Goal: Entertainment & Leisure: Consume media (video, audio)

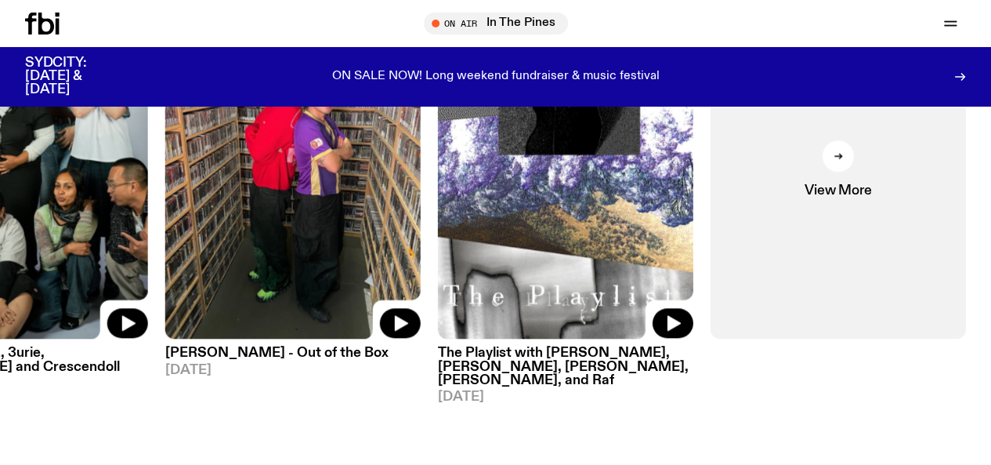
scroll to position [775, 0]
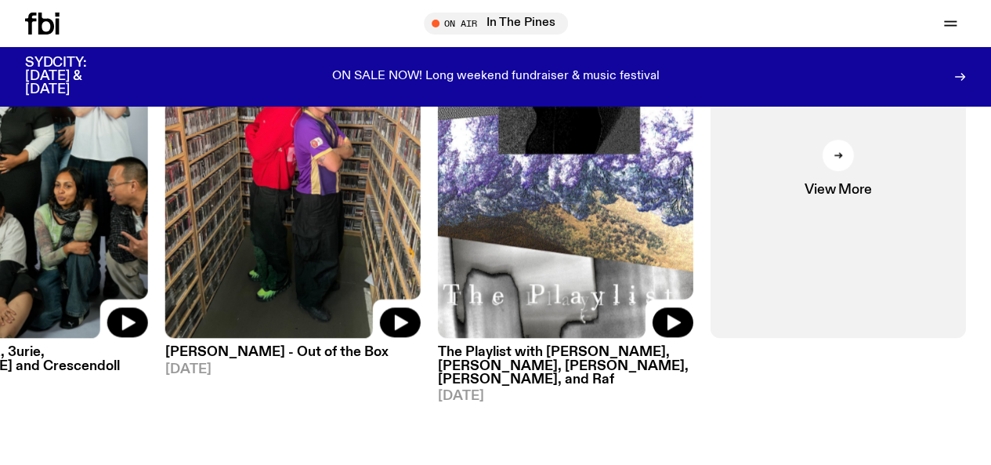
click at [0, 0] on link "Schedule" at bounding box center [0, 0] width 0 height 0
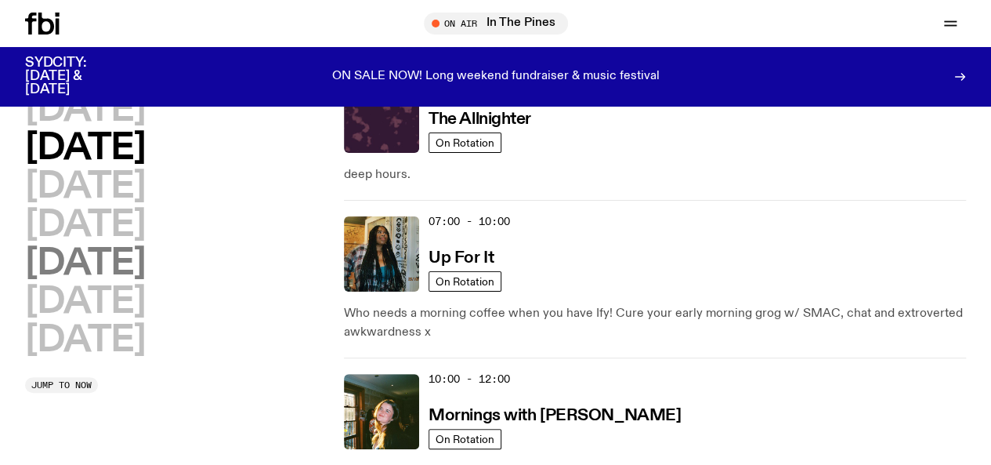
click at [125, 281] on h2 "[DATE]" at bounding box center [85, 263] width 120 height 35
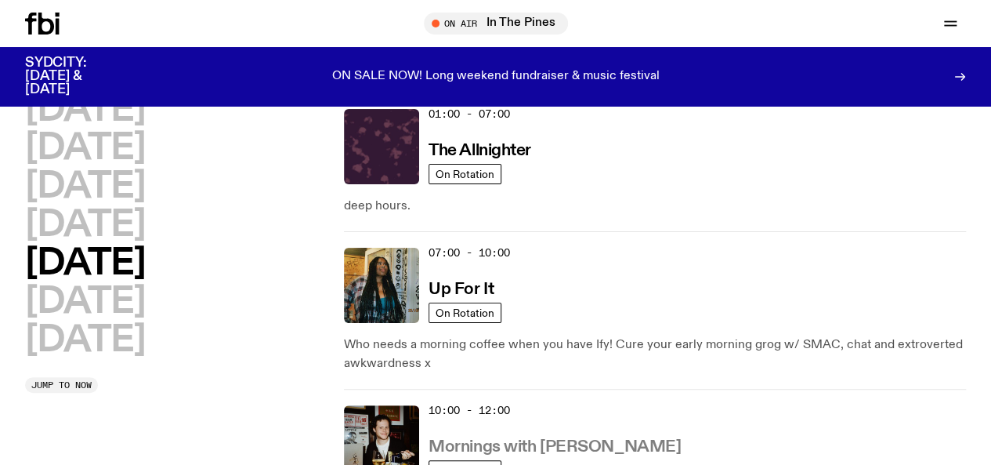
click at [570, 439] on h3 "Mornings with [PERSON_NAME]" at bounding box center [555, 447] width 252 height 16
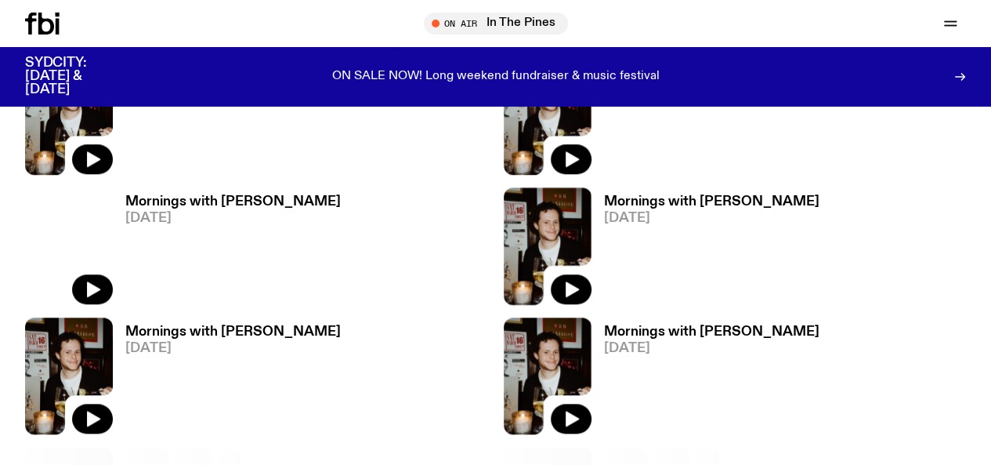
scroll to position [613, 0]
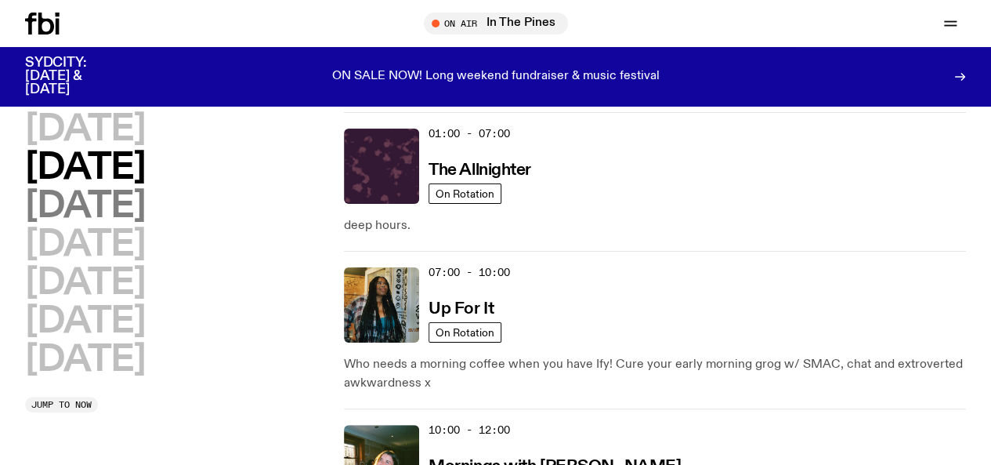
scroll to position [20, 0]
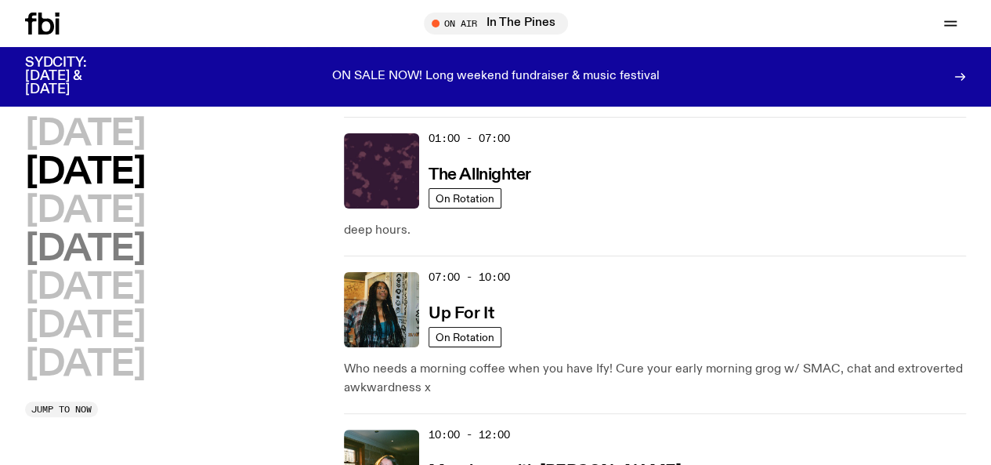
click at [145, 267] on h2 "[DATE]" at bounding box center [85, 249] width 120 height 35
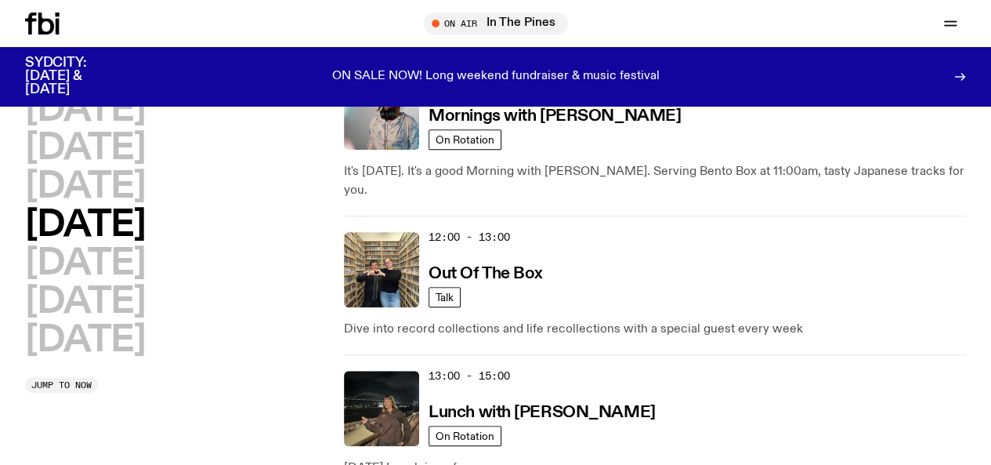
scroll to position [417, 0]
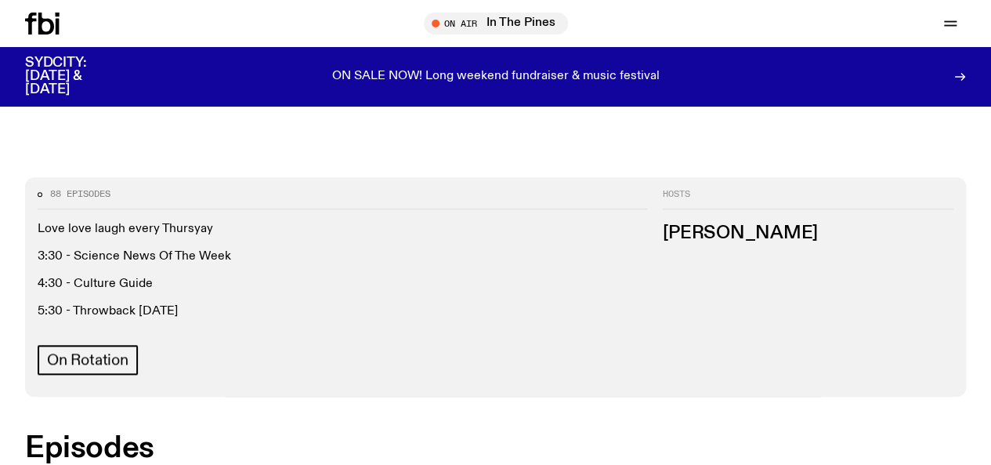
scroll to position [595, 0]
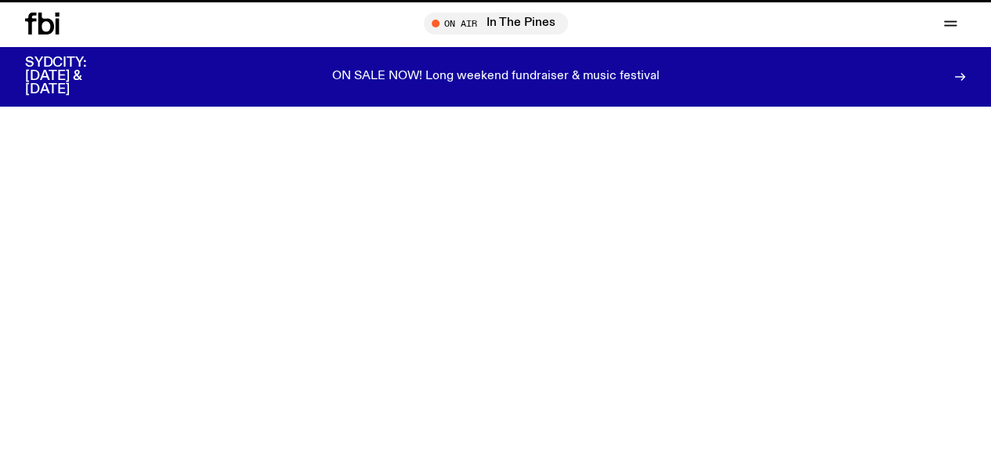
scroll to position [417, 0]
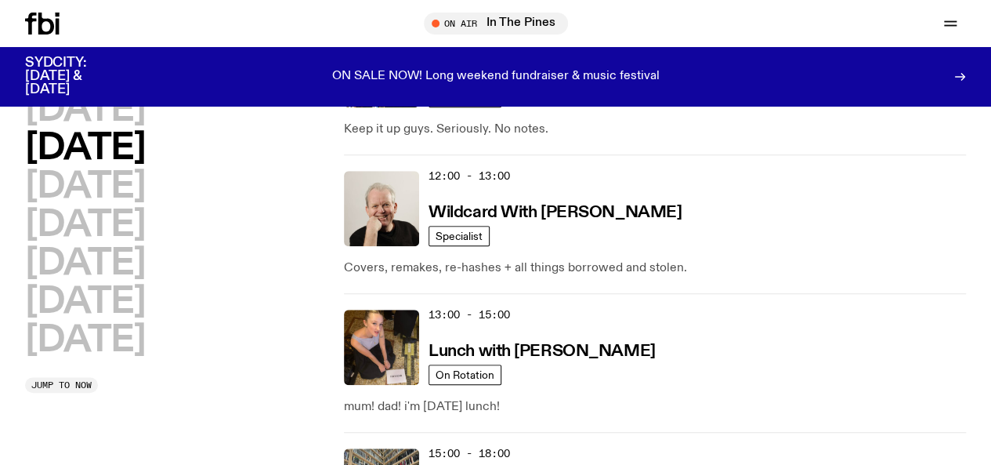
click at [0, 0] on icon "button" at bounding box center [0, 0] width 0 height 0
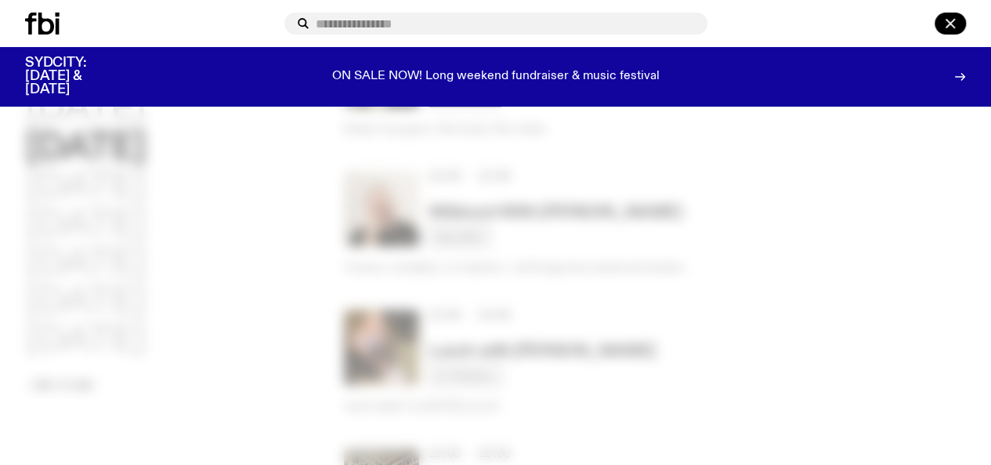
type input "*"
type input "****"
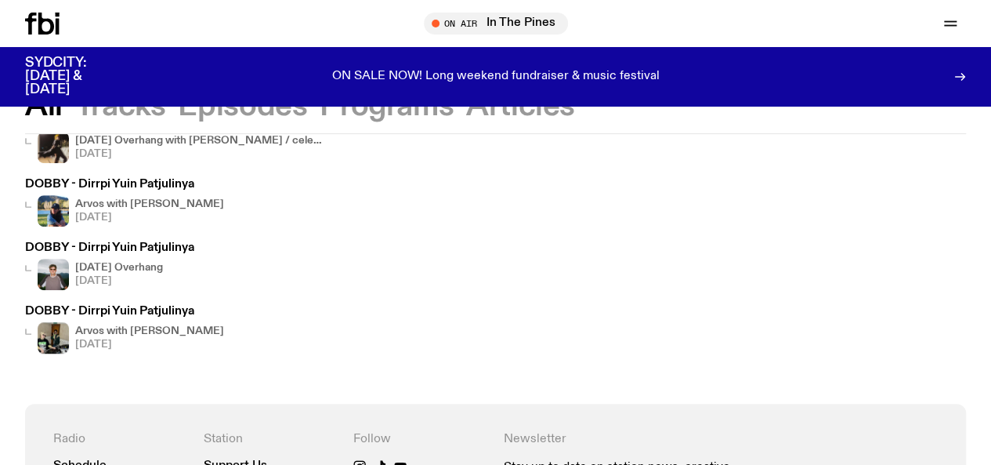
click at [221, 104] on button "Episodes" at bounding box center [242, 106] width 129 height 28
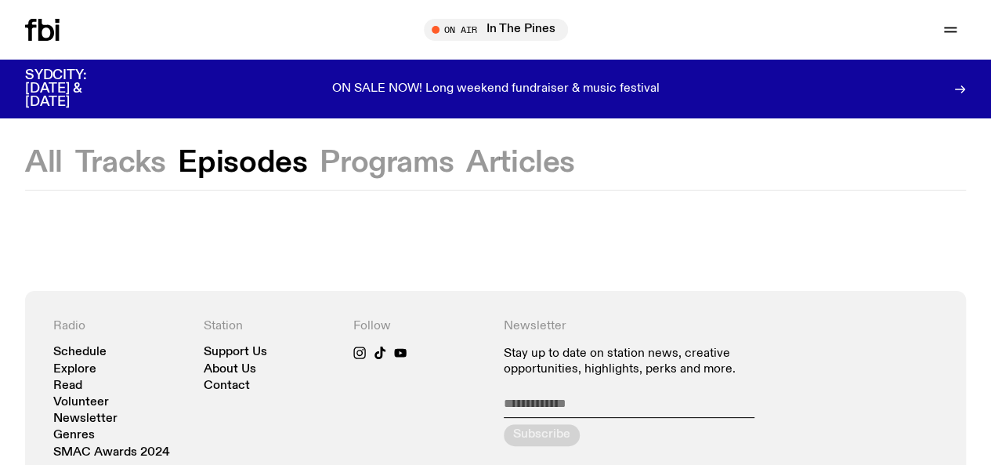
click at [350, 168] on button "Programs" at bounding box center [387, 163] width 134 height 28
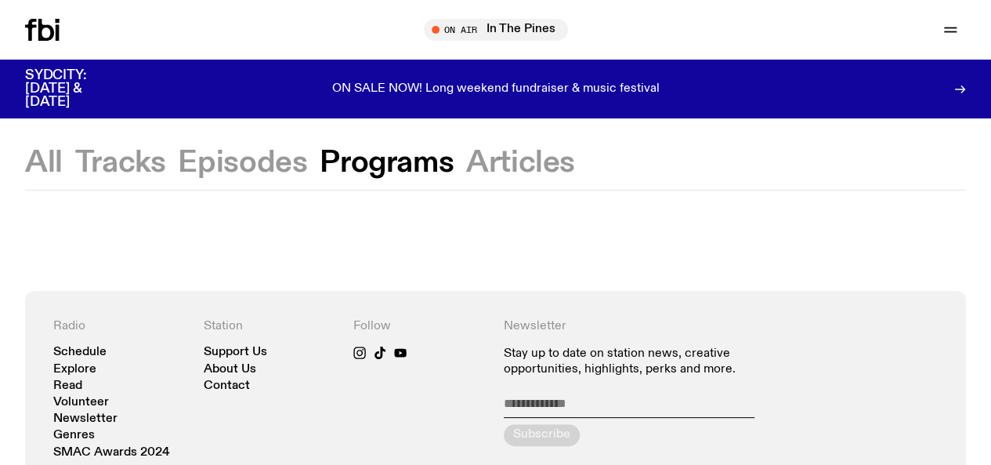
click at [226, 149] on button "Episodes" at bounding box center [242, 163] width 129 height 28
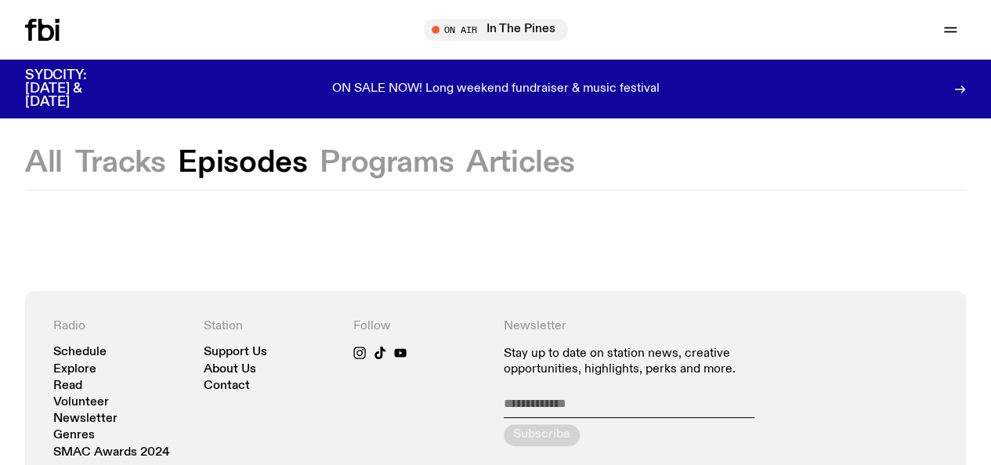
click at [0, 0] on icon "button" at bounding box center [0, 0] width 0 height 0
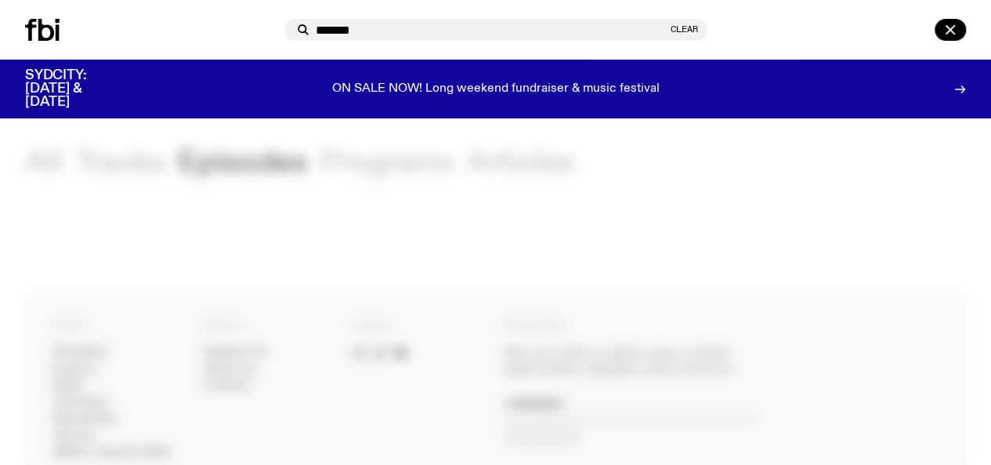
type input "*******"
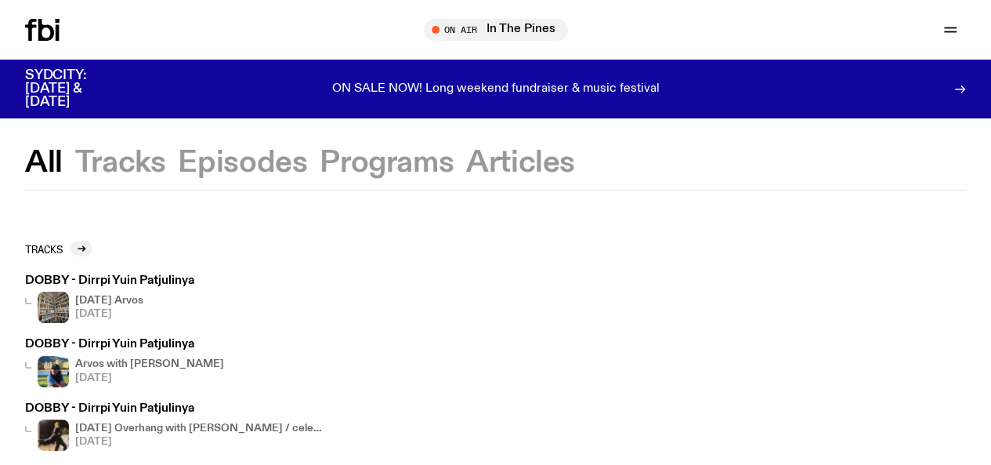
click at [280, 165] on button "Episodes" at bounding box center [242, 163] width 129 height 28
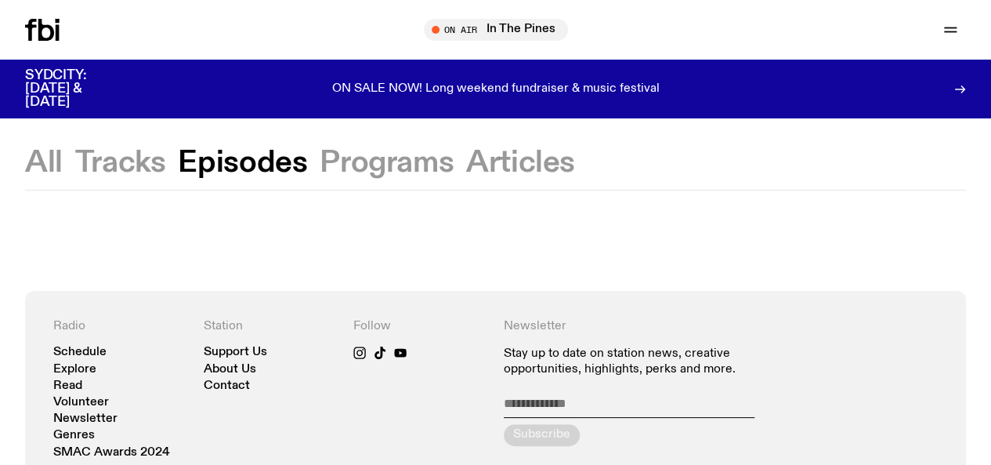
click at [393, 149] on button "Programs" at bounding box center [387, 163] width 134 height 28
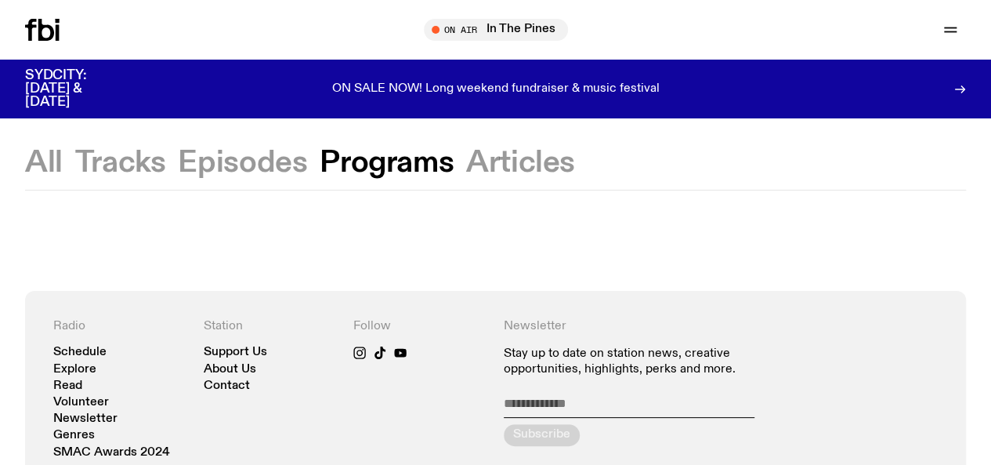
click at [24, 154] on div "All Tracks Episodes Programs Articles" at bounding box center [495, 169] width 991 height 41
drag, startPoint x: 44, startPoint y: 171, endPoint x: 24, endPoint y: 154, distance: 25.6
click at [24, 154] on div "All Tracks Episodes Programs Articles" at bounding box center [495, 169] width 991 height 41
click at [40, 164] on button "All" at bounding box center [44, 163] width 38 height 28
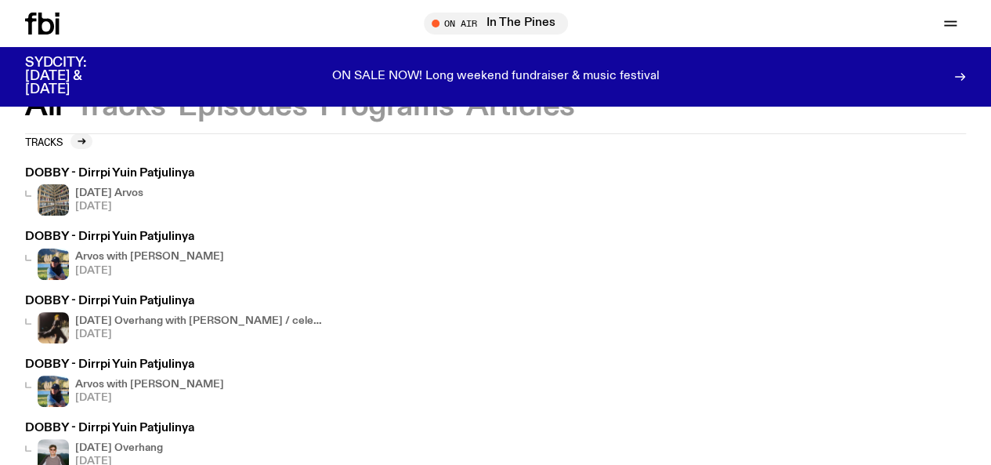
scroll to position [78, 0]
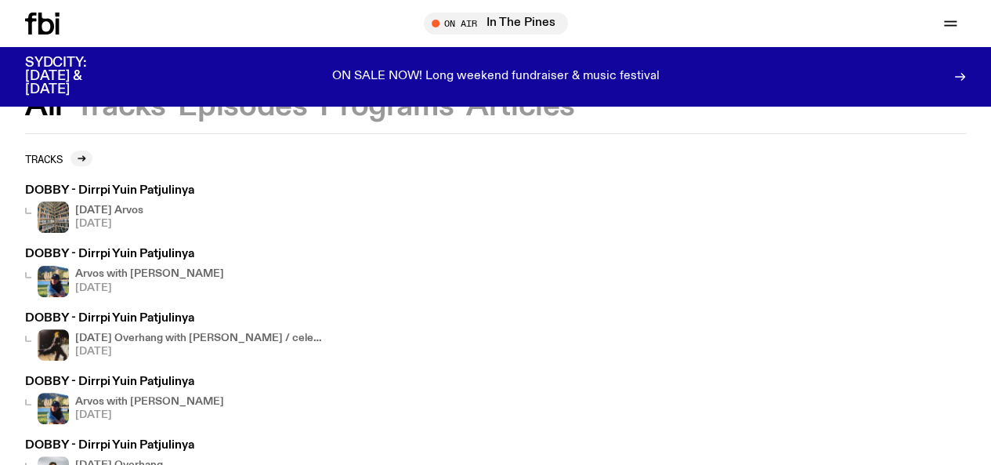
click at [0, 0] on icon "button" at bounding box center [0, 0] width 0 height 0
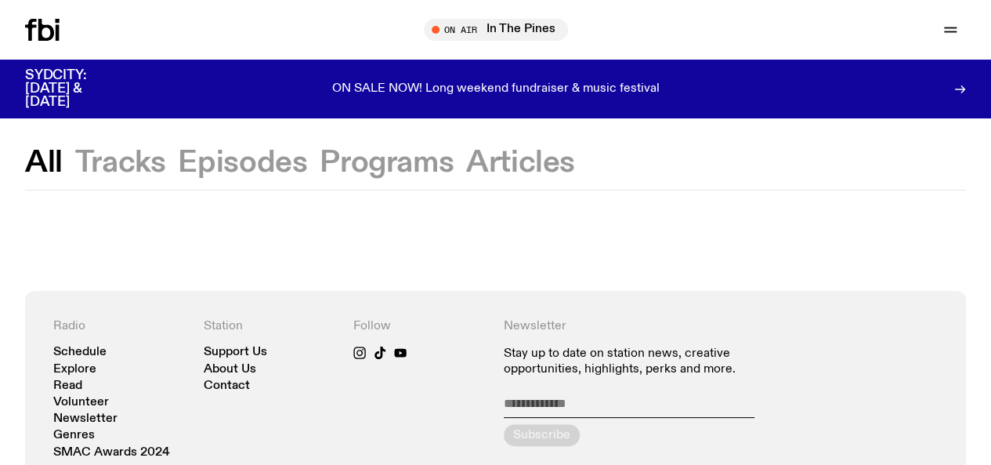
click at [219, 154] on button "Episodes" at bounding box center [242, 163] width 129 height 28
click at [345, 161] on button "Programs" at bounding box center [387, 163] width 134 height 28
click at [34, 157] on button "All" at bounding box center [44, 163] width 38 height 28
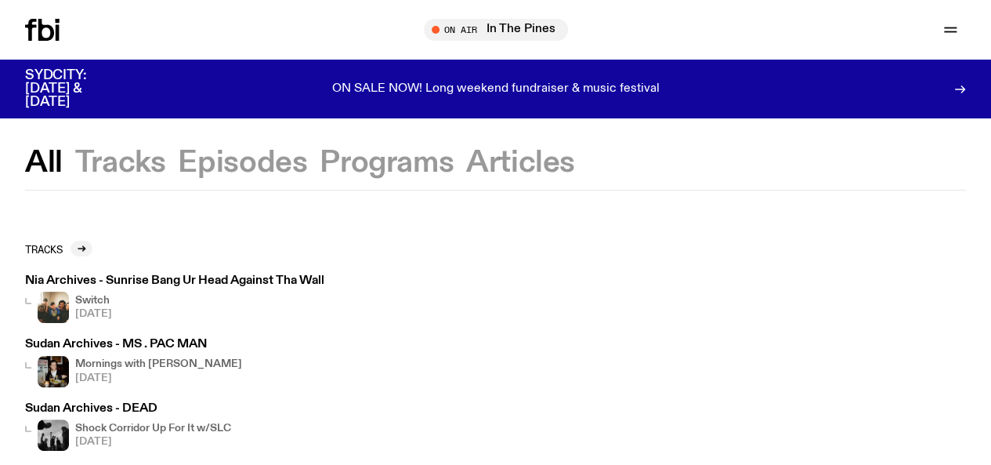
click at [0, 0] on link "Explore" at bounding box center [0, 0] width 0 height 0
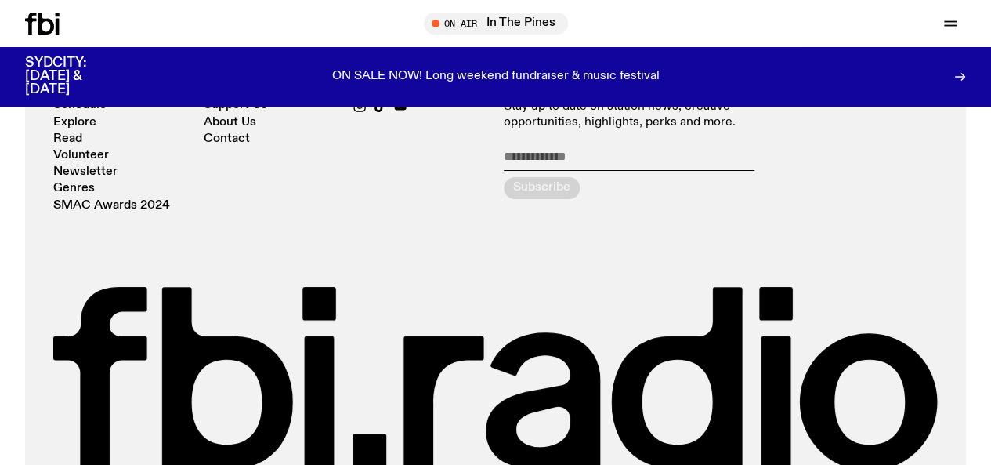
scroll to position [2877, 0]
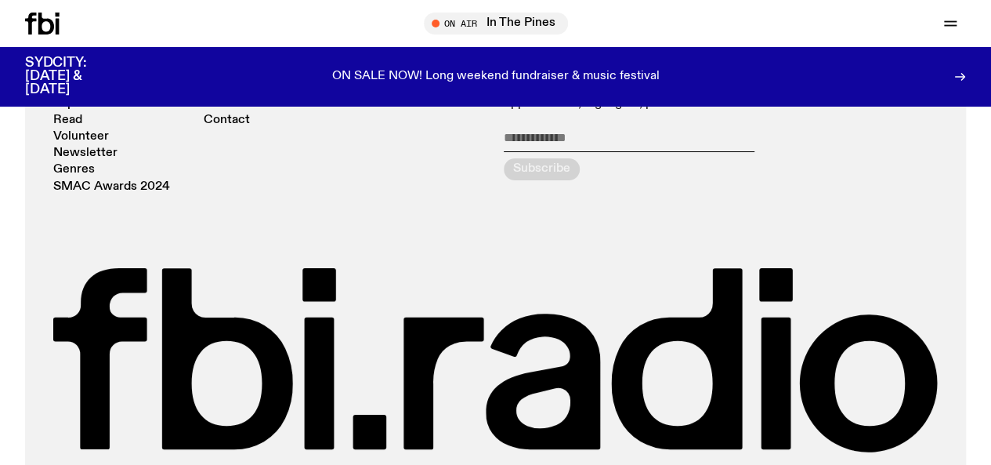
click at [0, 0] on link "Schedule" at bounding box center [0, 0] width 0 height 0
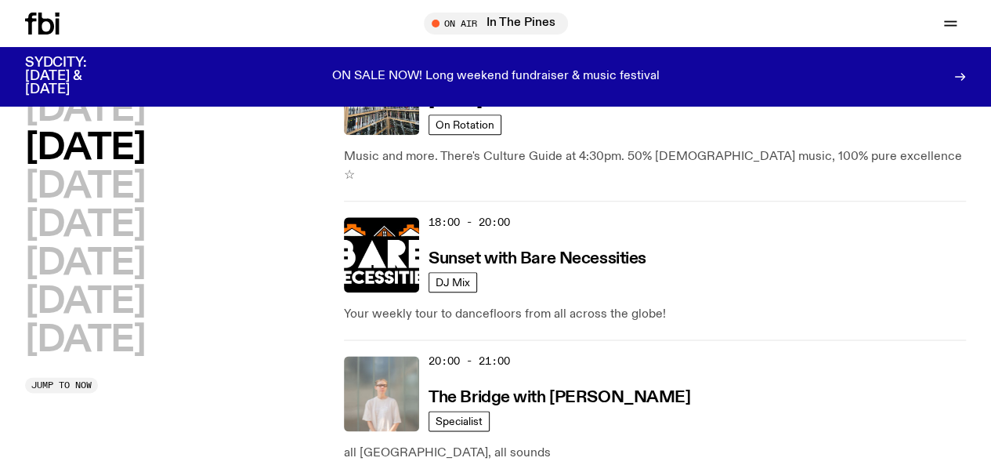
scroll to position [780, 0]
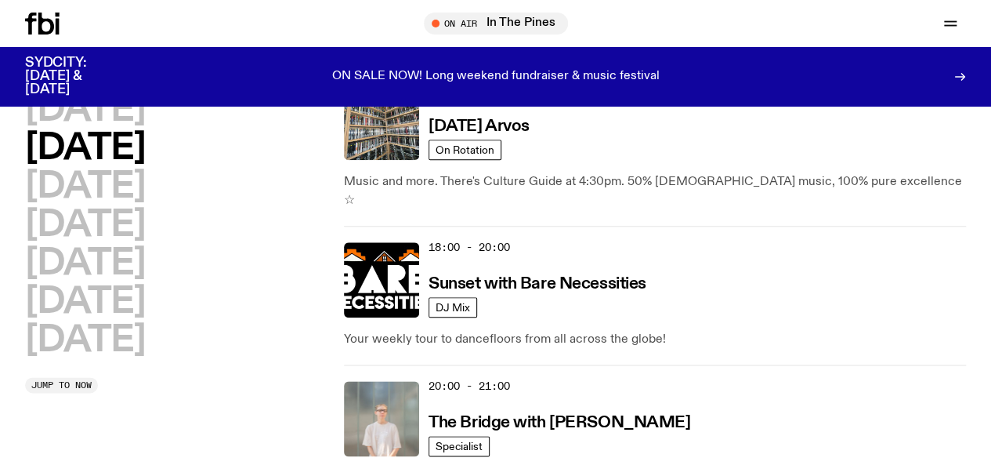
click at [457, 9] on div "Schedule Explore Read Volunteer Newsletter On Air In The Pines Tune in live On …" at bounding box center [495, 23] width 991 height 47
click at [0, 0] on icon "button" at bounding box center [0, 0] width 0 height 0
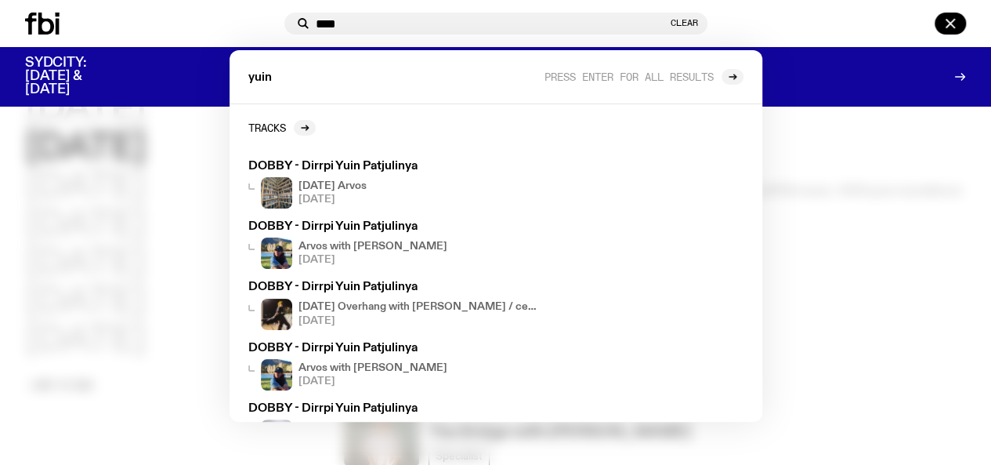
scroll to position [764, 0]
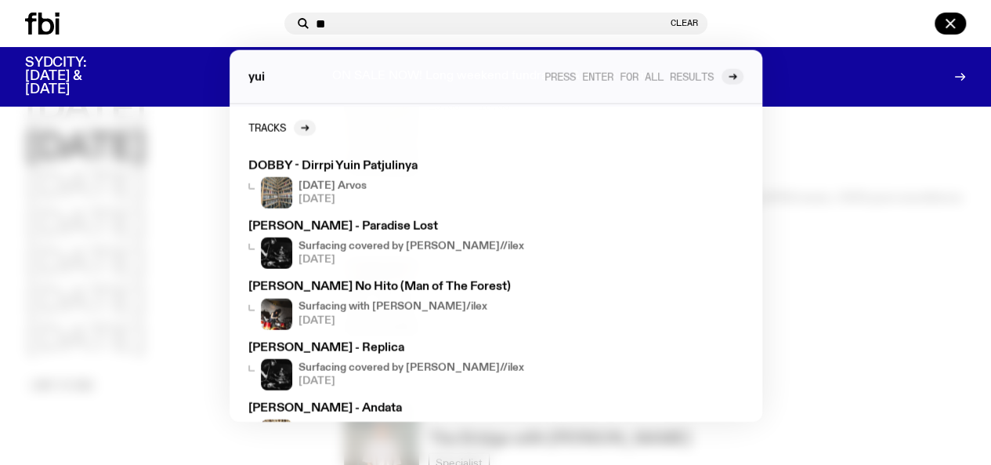
type input "*"
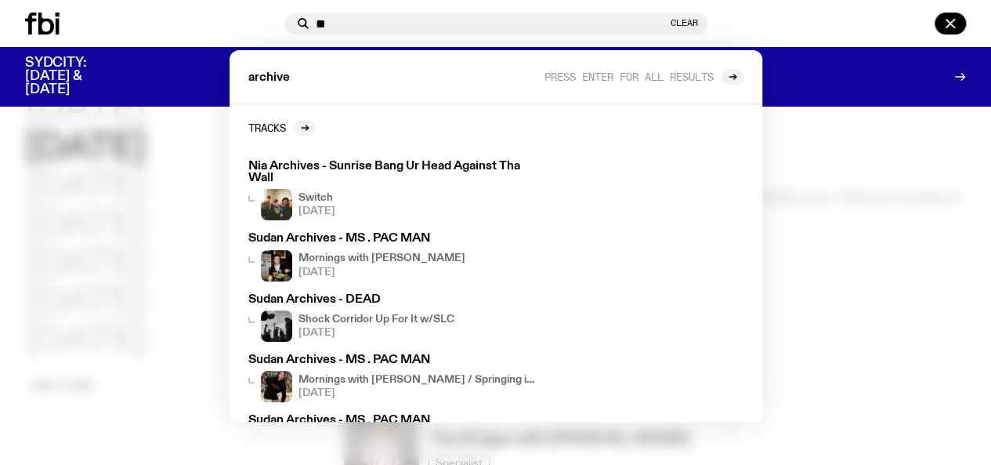
type input "*"
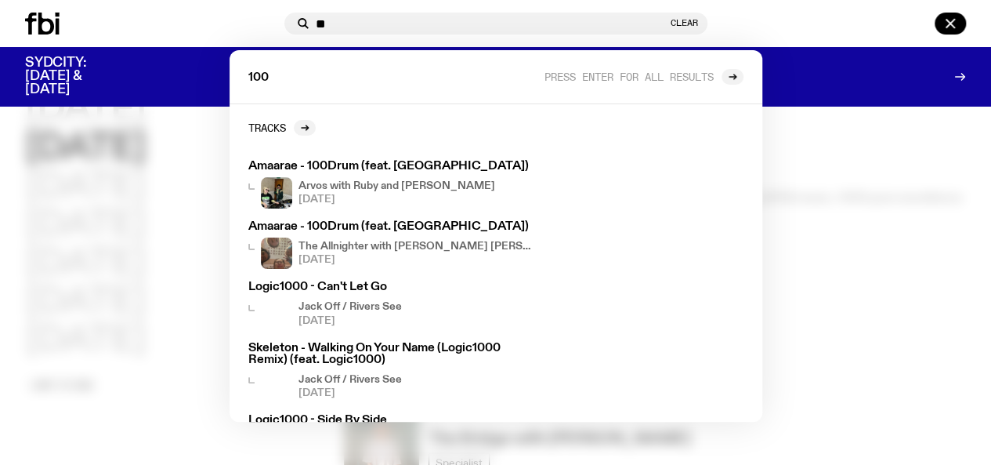
type input "*"
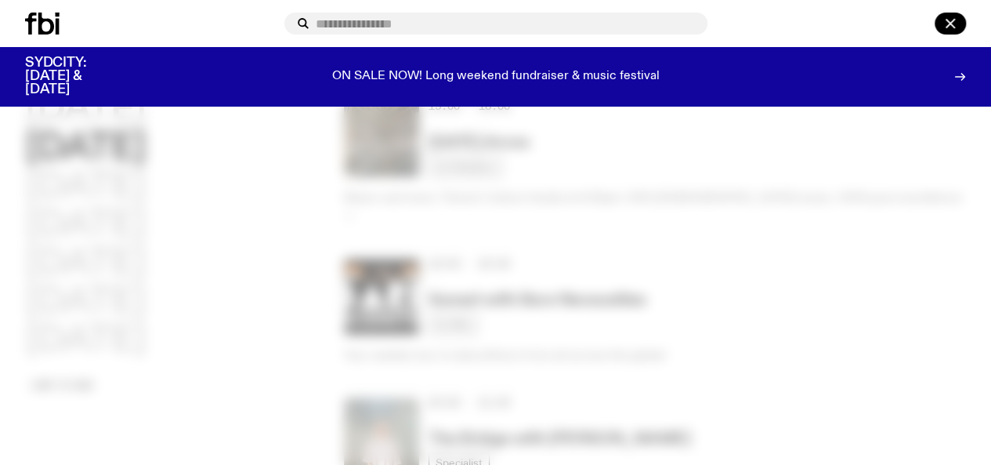
click at [52, 20] on icon at bounding box center [42, 24] width 34 height 22
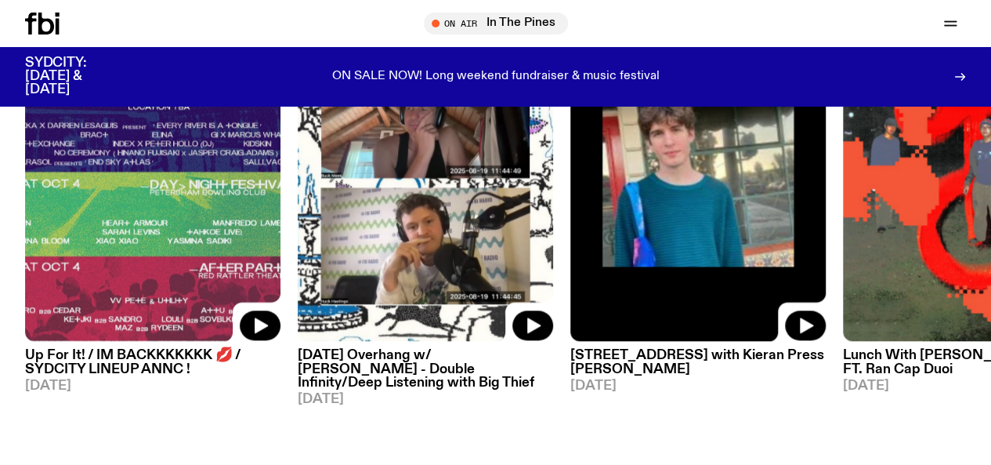
scroll to position [770, 0]
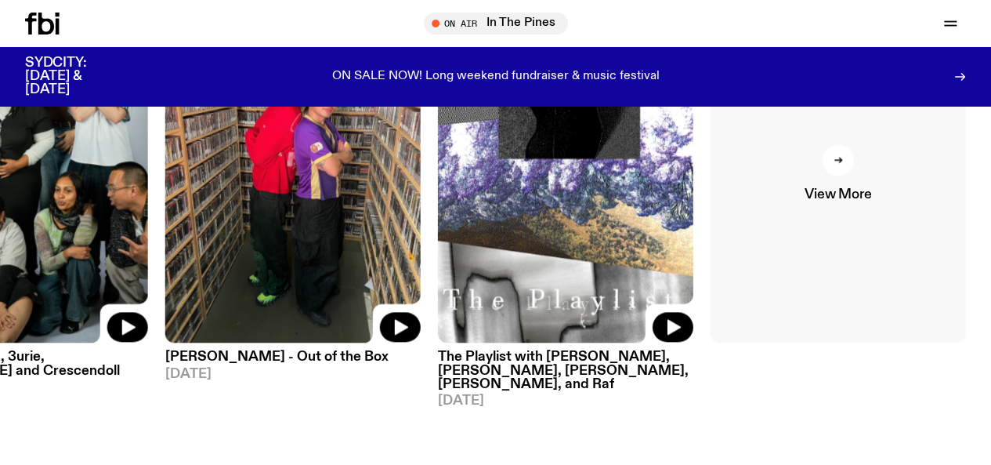
click at [816, 236] on link "View More" at bounding box center [838, 172] width 255 height 341
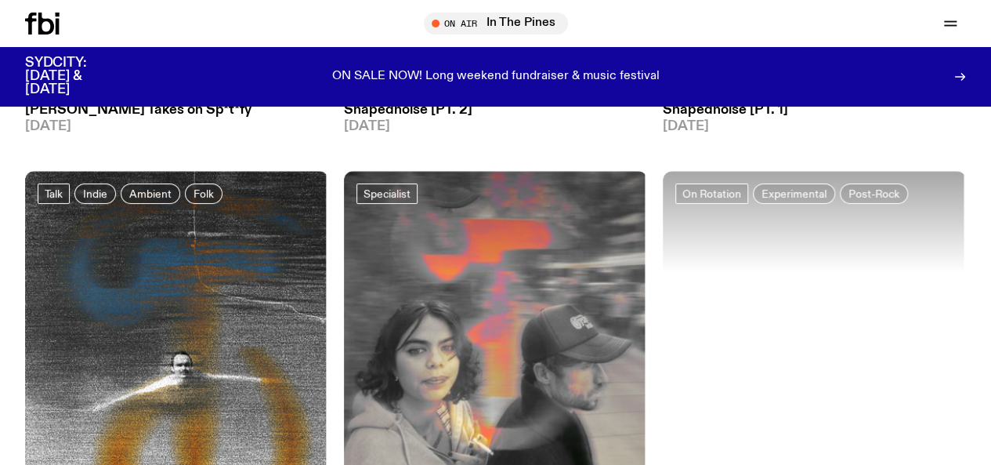
scroll to position [3303, 0]
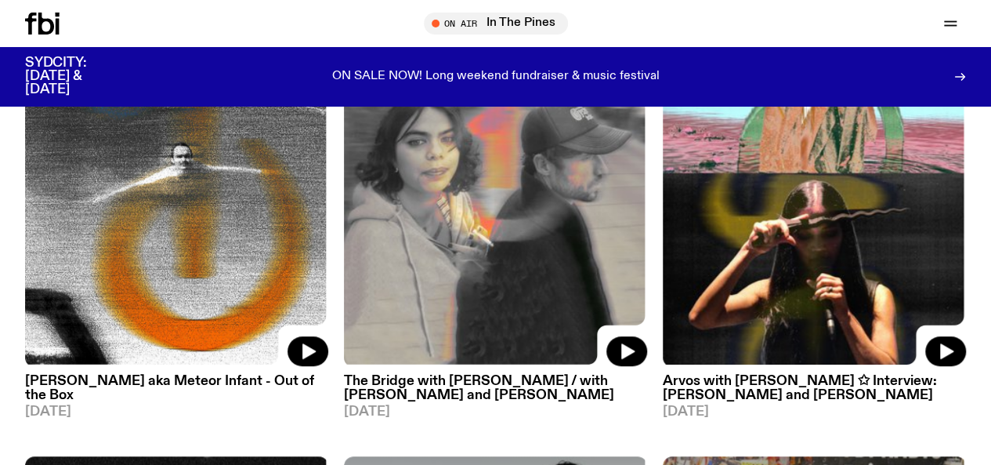
click at [479, 222] on img at bounding box center [495, 164] width 303 height 404
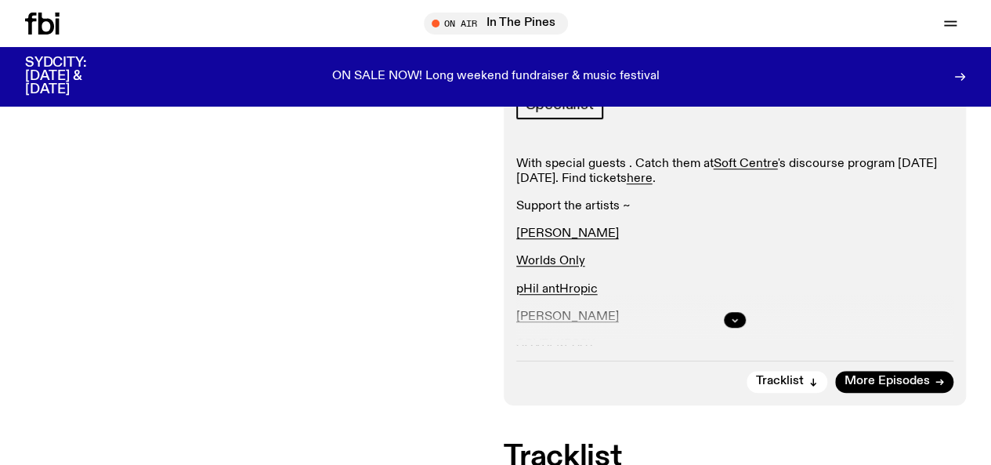
scroll to position [459, 0]
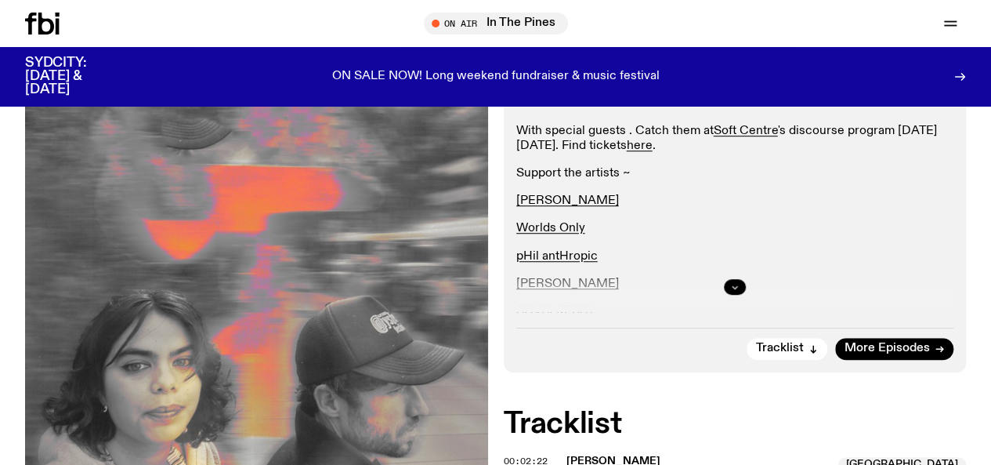
click at [740, 295] on button "button" at bounding box center [735, 287] width 22 height 16
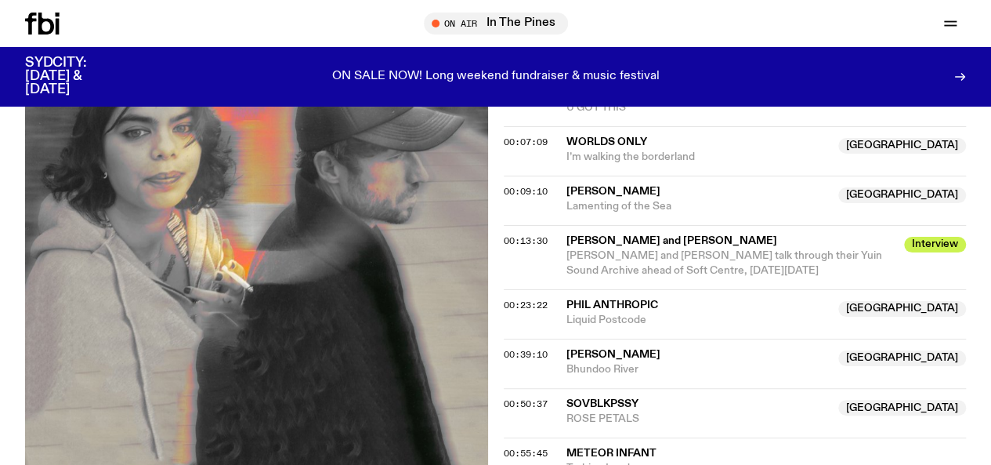
scroll to position [909, 0]
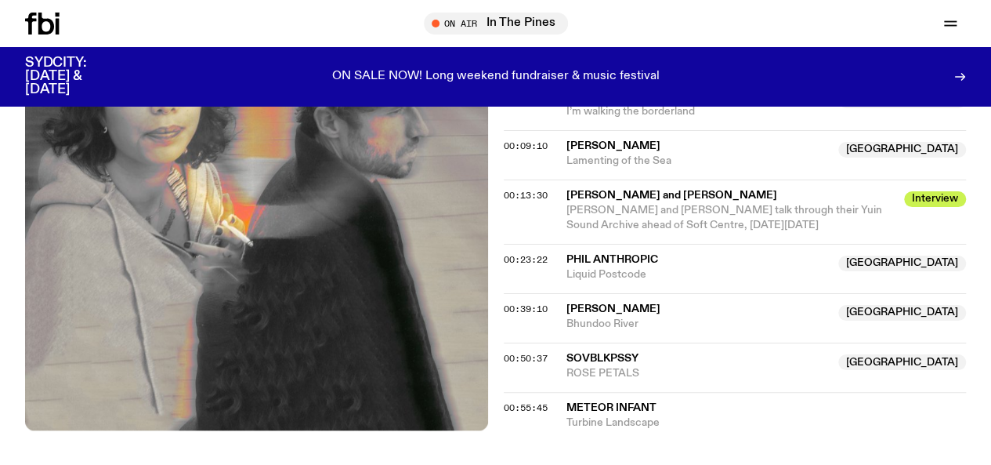
click at [0, 0] on link "Schedule" at bounding box center [0, 0] width 0 height 0
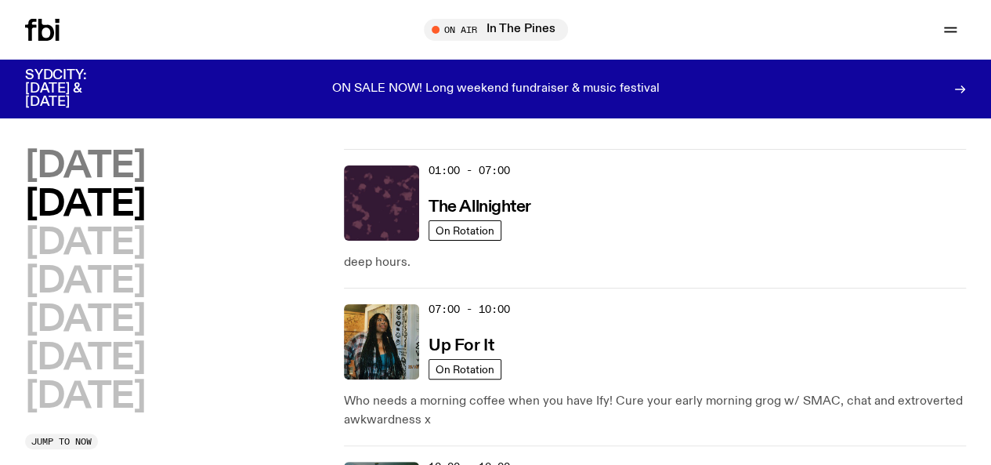
click at [119, 173] on h2 "[DATE]" at bounding box center [85, 166] width 120 height 35
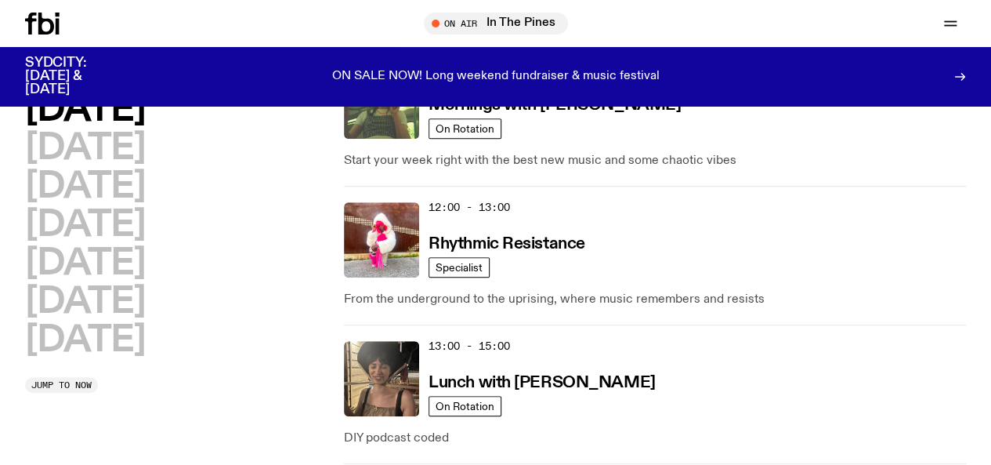
scroll to position [390, 0]
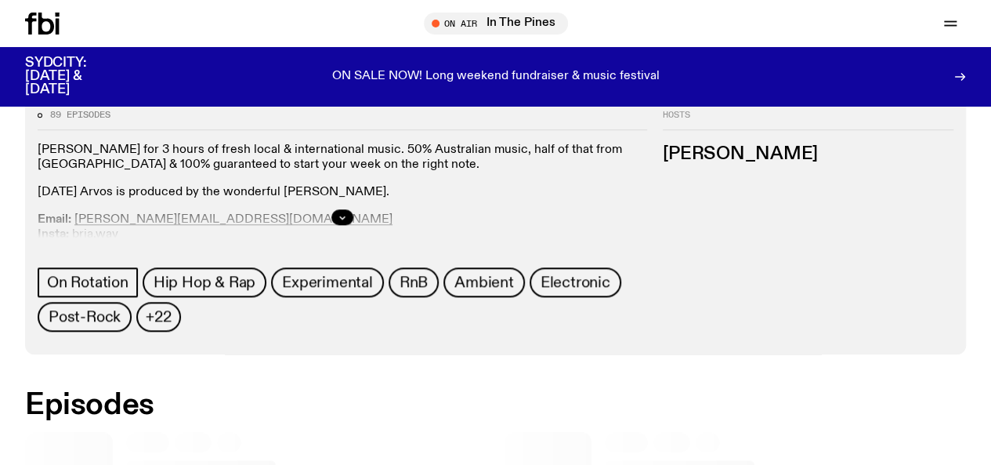
scroll to position [683, 0]
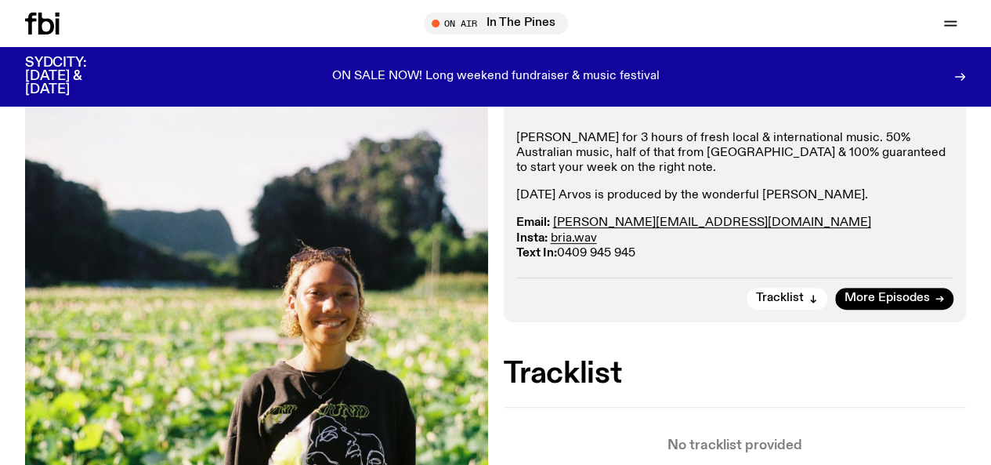
scroll to position [261, 0]
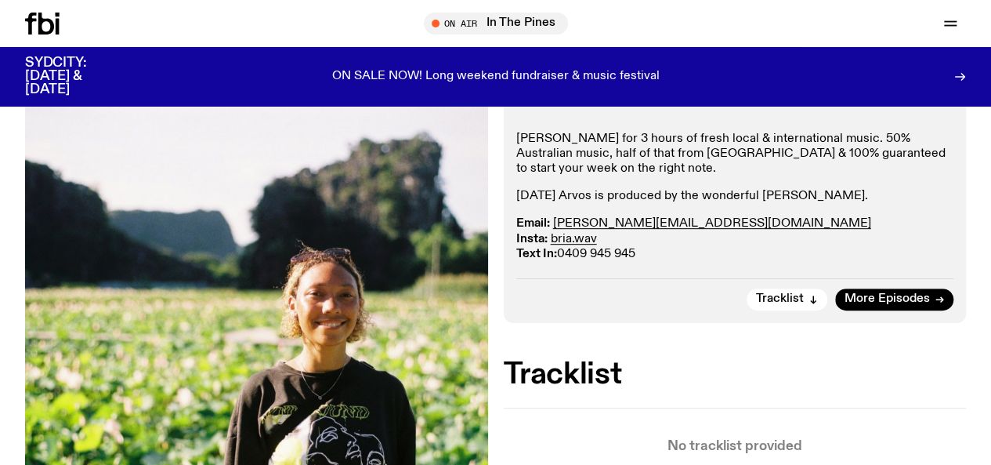
click at [0, 0] on link "Schedule" at bounding box center [0, 0] width 0 height 0
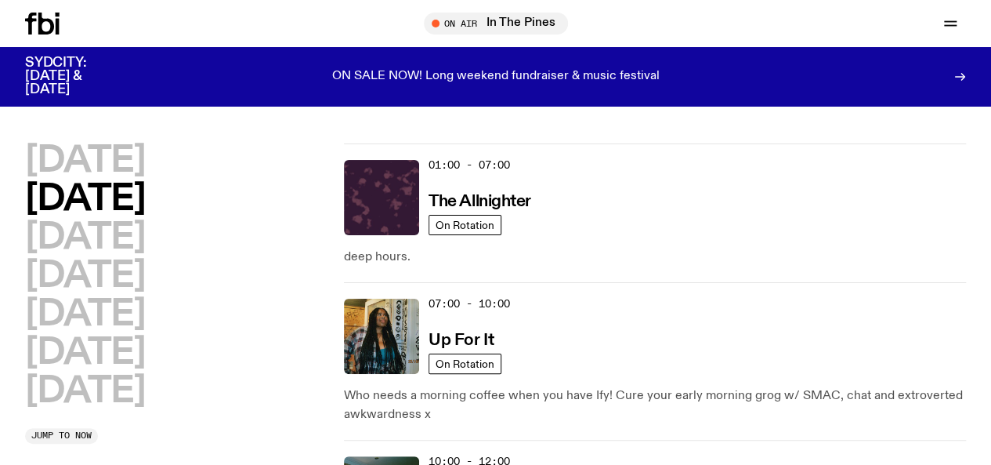
scroll to position [342, 0]
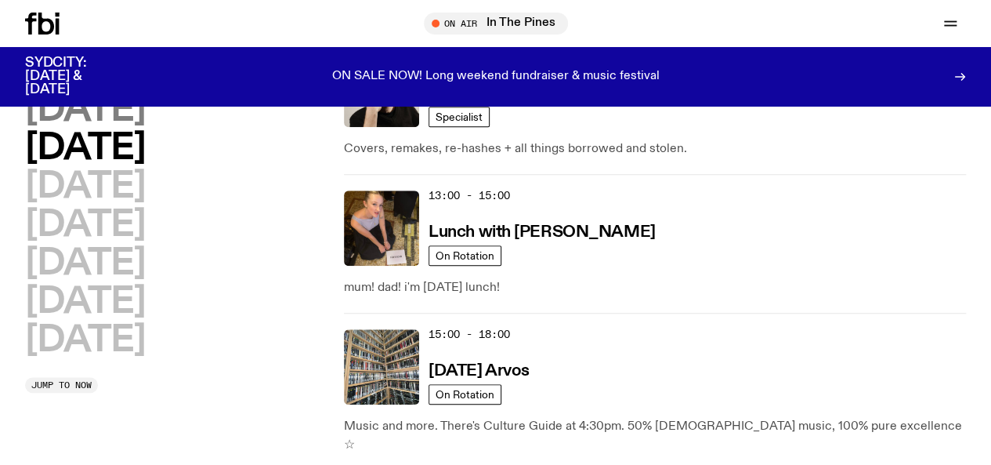
click at [88, 125] on h2 "[DATE]" at bounding box center [85, 109] width 120 height 35
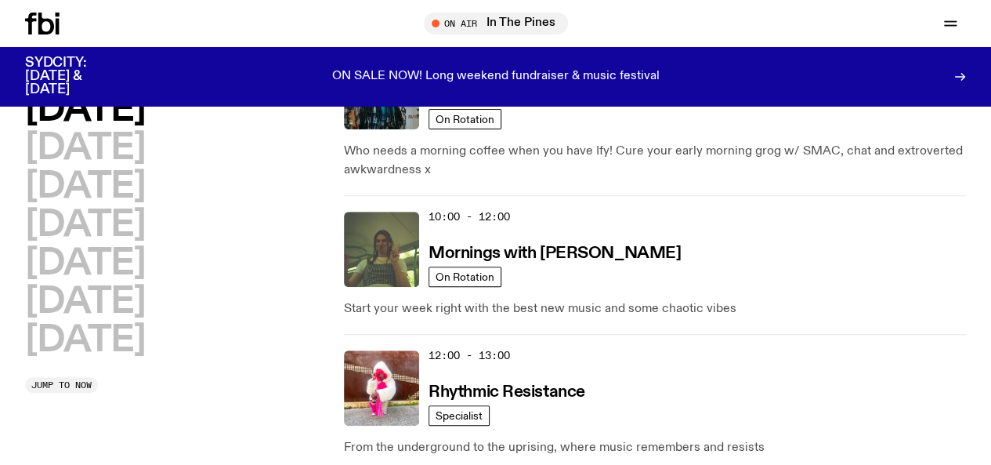
scroll to position [247, 0]
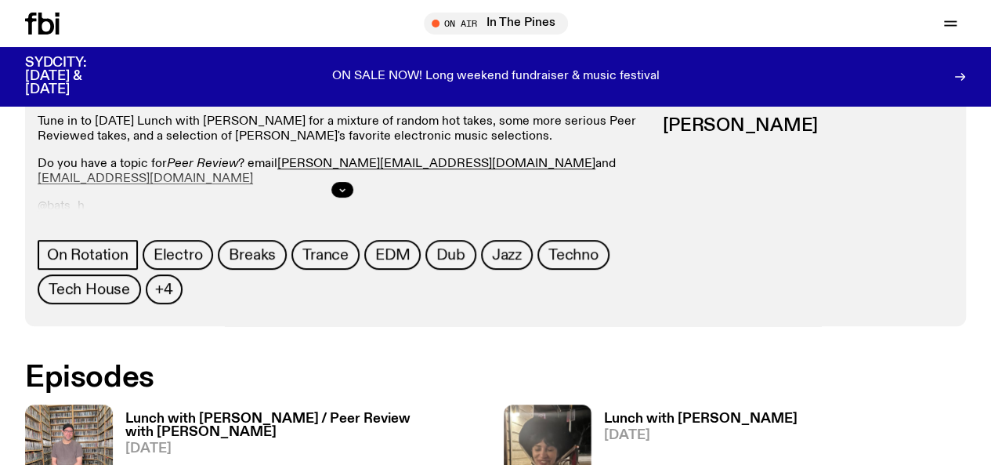
scroll to position [608, 0]
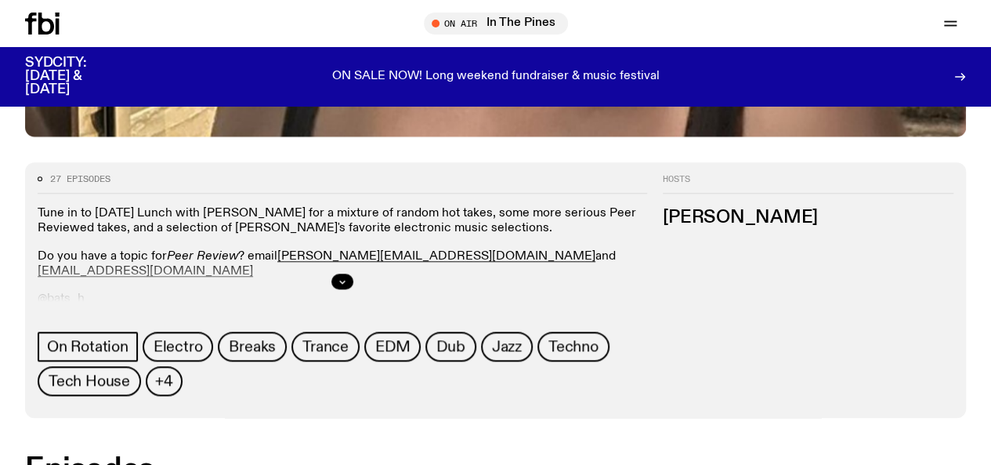
click at [0, 0] on link "Schedule" at bounding box center [0, 0] width 0 height 0
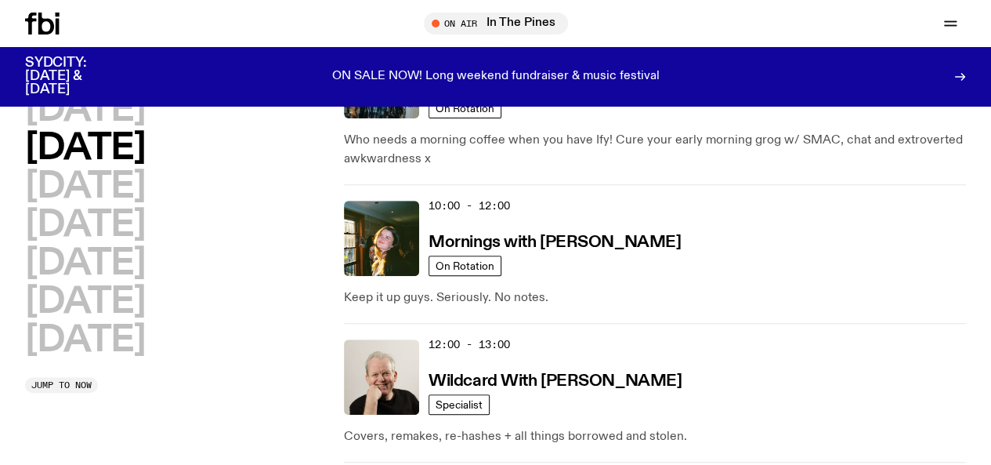
scroll to position [249, 0]
click at [145, 121] on h2 "[DATE]" at bounding box center [85, 109] width 120 height 35
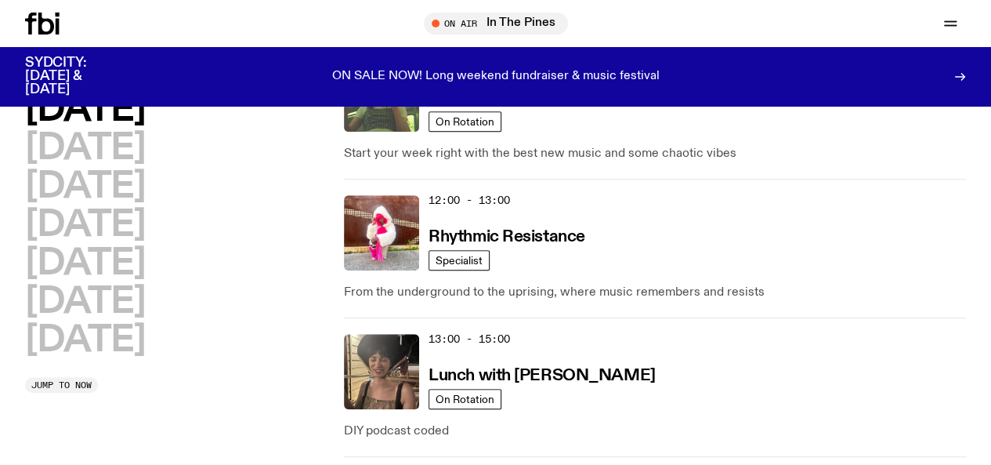
scroll to position [406, 0]
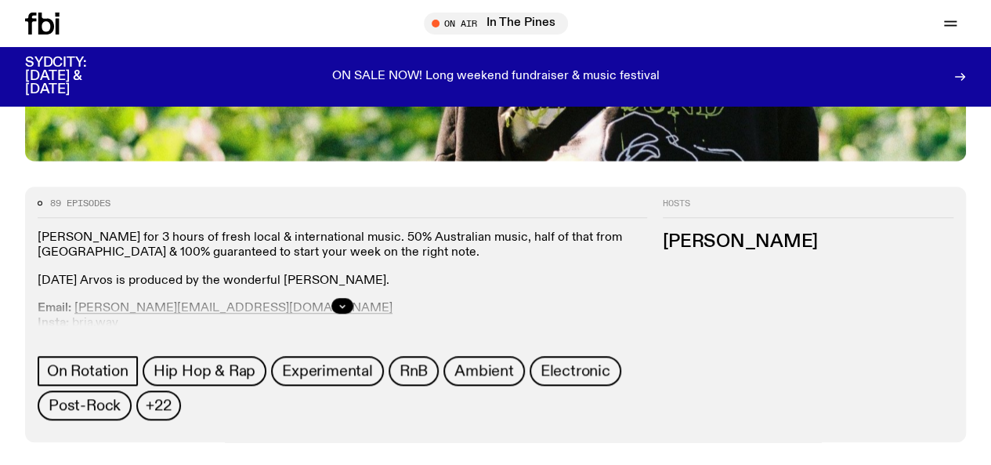
scroll to position [589, 0]
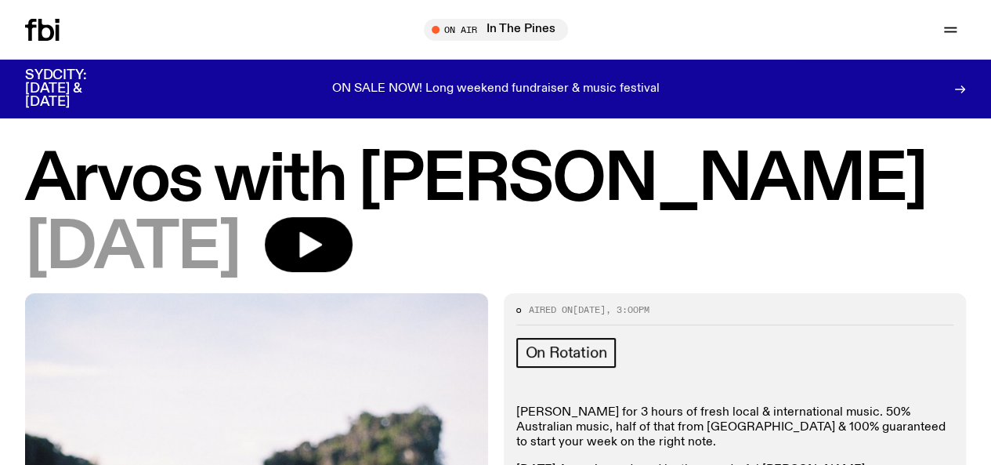
click at [414, 280] on div "[DATE]" at bounding box center [495, 248] width 941 height 63
click at [353, 272] on button "button" at bounding box center [309, 244] width 88 height 55
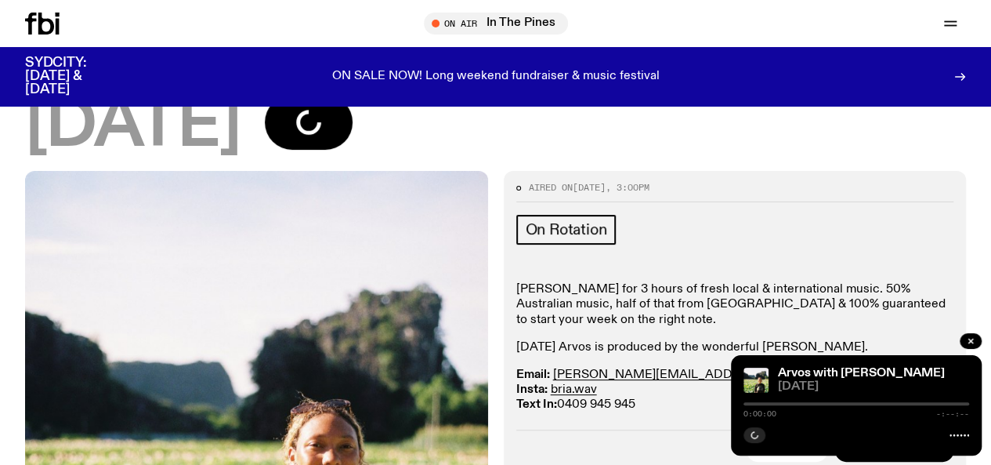
scroll to position [111, 0]
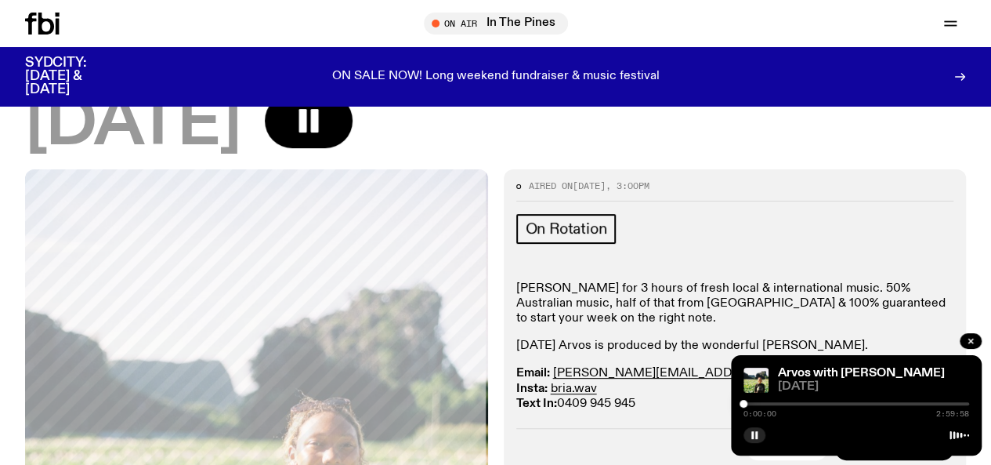
click at [779, 402] on div at bounding box center [856, 403] width 226 height 3
click at [788, 402] on div at bounding box center [856, 403] width 226 height 3
click at [802, 402] on div at bounding box center [856, 403] width 226 height 3
click at [819, 402] on div at bounding box center [856, 403] width 226 height 3
click at [830, 402] on div at bounding box center [856, 403] width 226 height 3
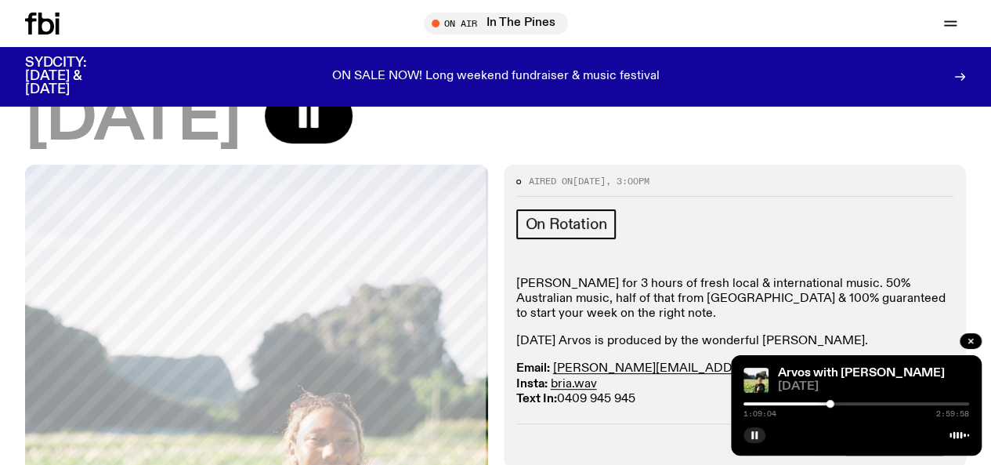
scroll to position [99, 0]
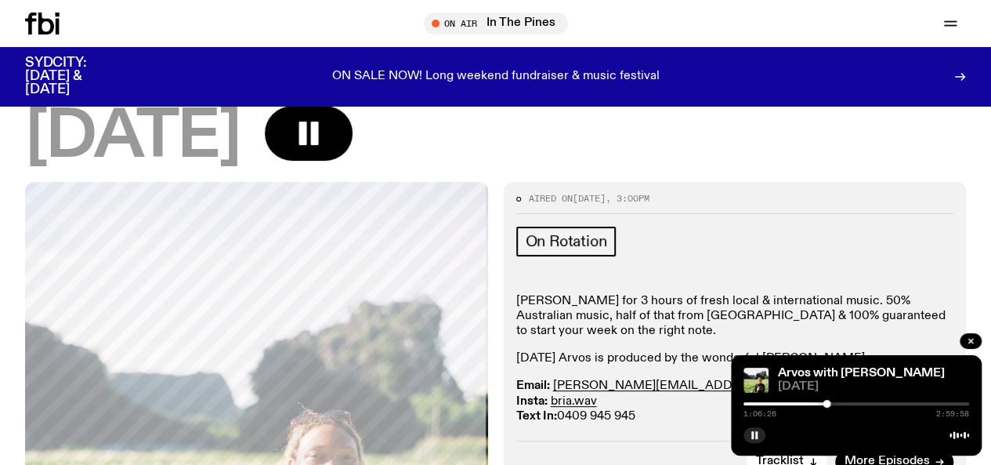
click at [826, 405] on div at bounding box center [827, 404] width 8 height 8
click at [827, 401] on div at bounding box center [827, 404] width 8 height 8
click at [830, 401] on div at bounding box center [830, 404] width 8 height 8
click at [827, 402] on div at bounding box center [827, 404] width 8 height 8
click at [827, 403] on div at bounding box center [827, 404] width 8 height 8
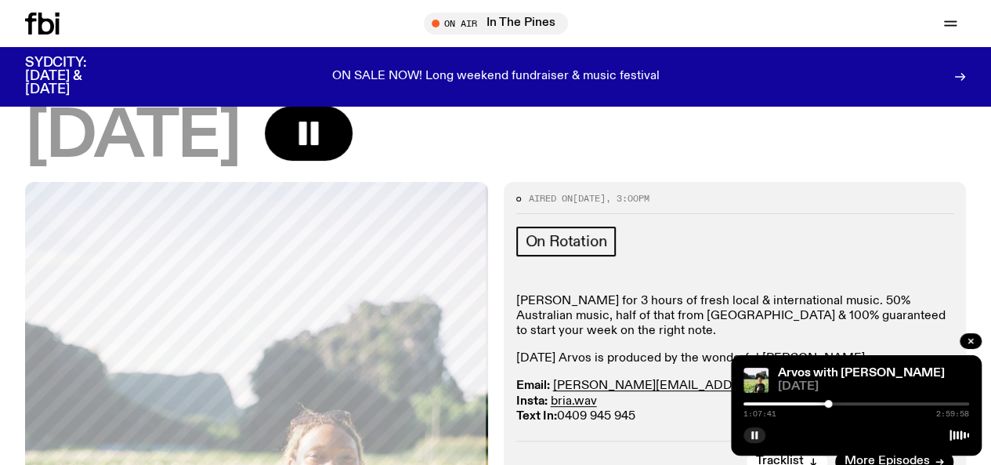
click at [828, 403] on div at bounding box center [828, 404] width 8 height 8
click at [829, 403] on div at bounding box center [829, 404] width 8 height 8
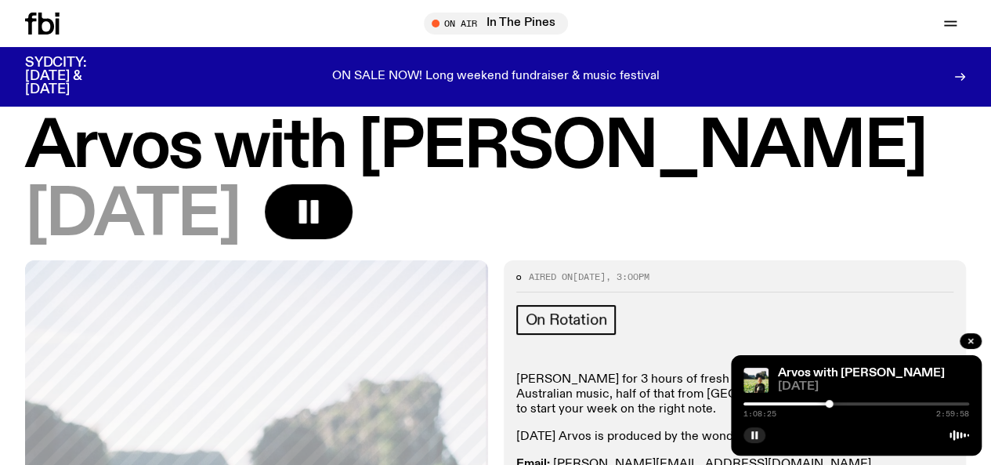
scroll to position [0, 0]
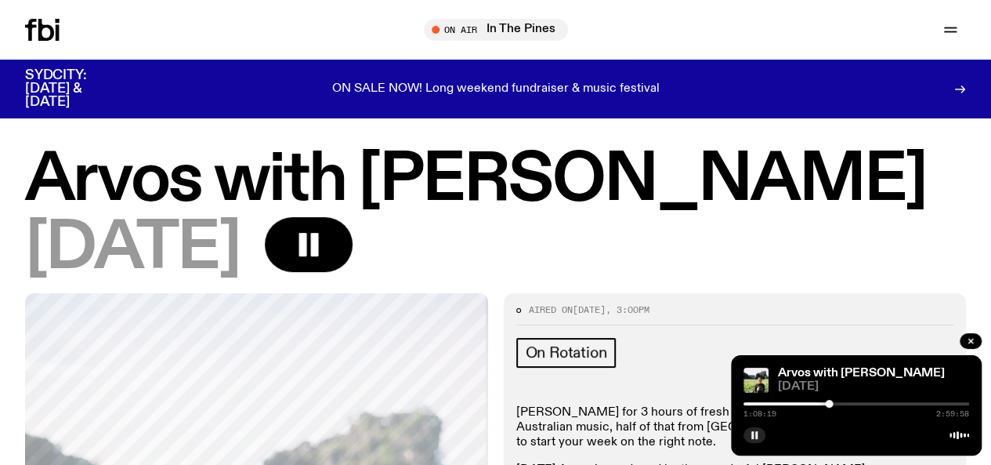
click at [829, 405] on div at bounding box center [829, 404] width 8 height 8
click at [830, 405] on div at bounding box center [830, 404] width 8 height 8
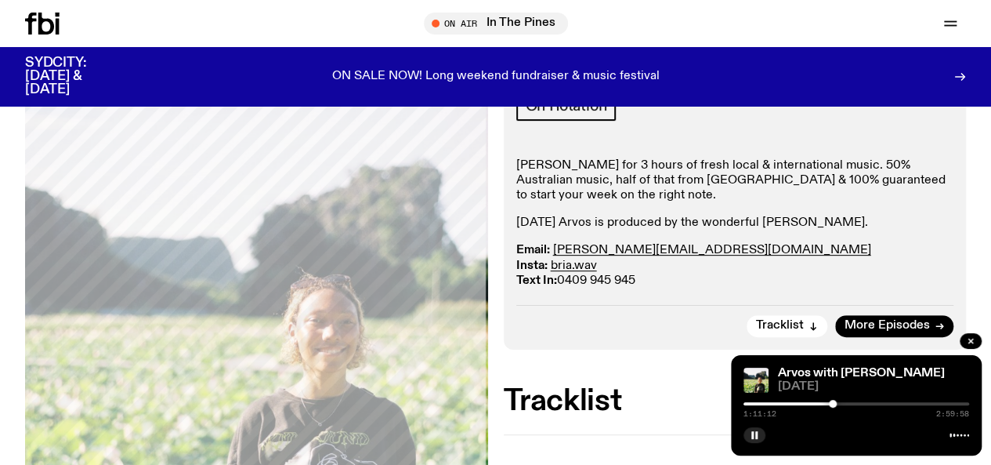
scroll to position [291, 0]
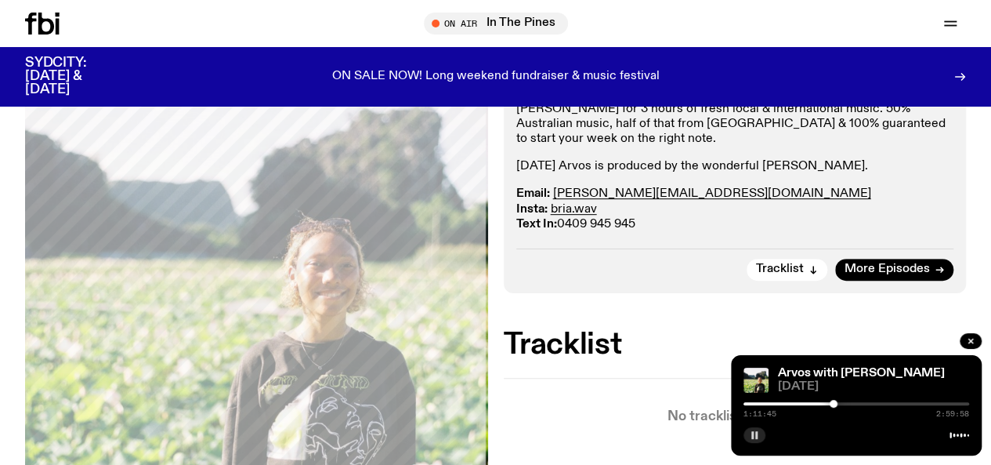
click at [750, 432] on icon "button" at bounding box center [754, 434] width 9 height 9
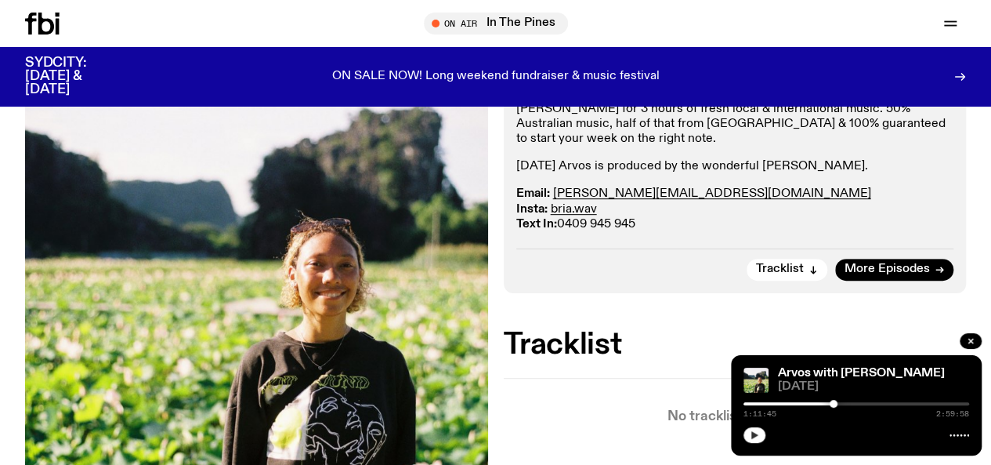
click at [37, 20] on icon at bounding box center [42, 24] width 34 height 22
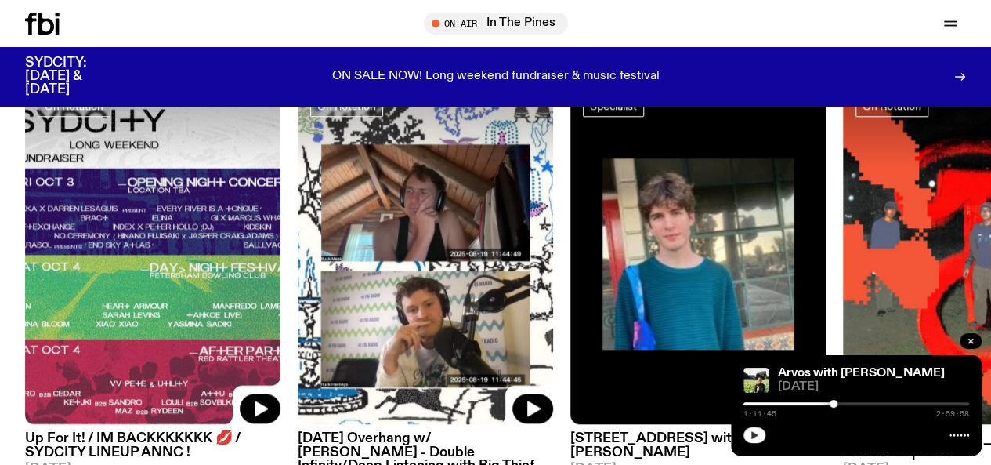
scroll to position [689, 0]
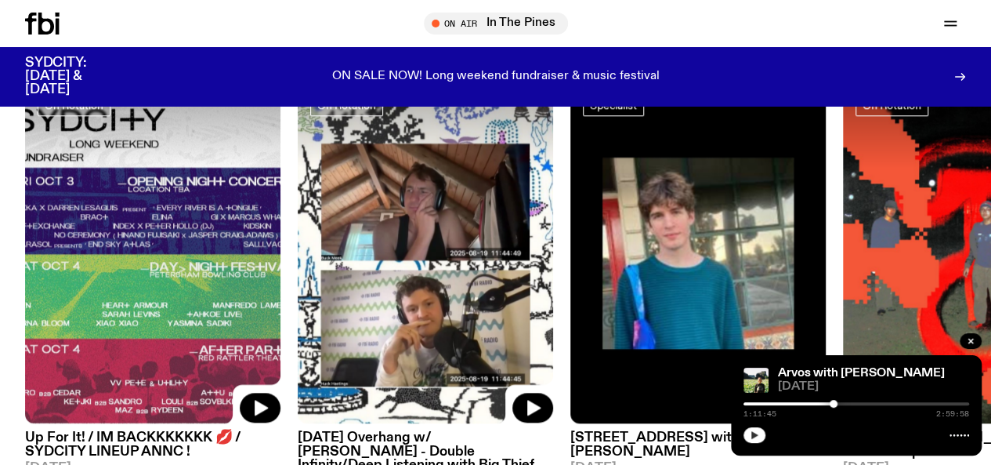
click at [465, 303] on img at bounding box center [425, 253] width 255 height 341
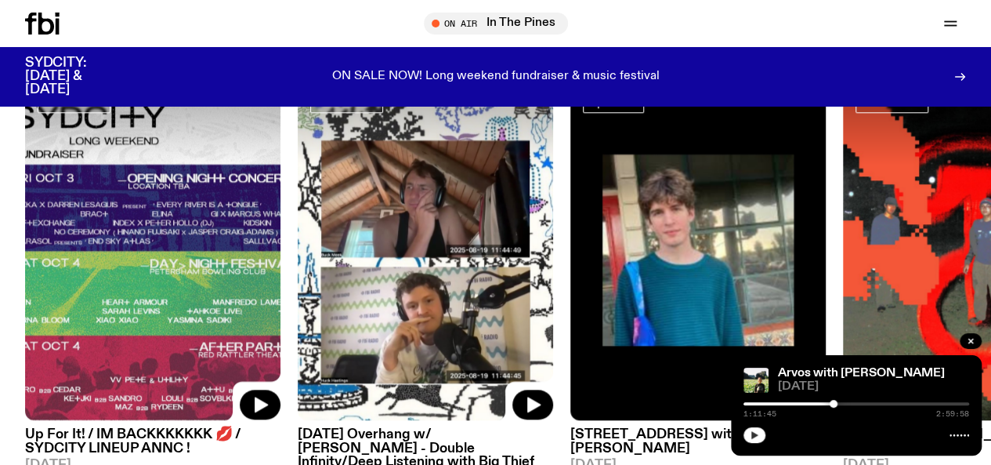
scroll to position [693, 0]
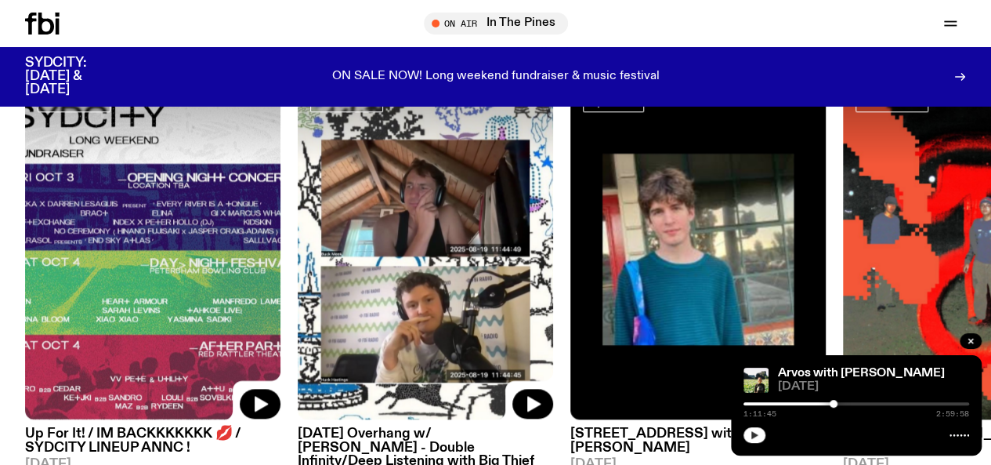
click at [385, 157] on div at bounding box center [425, 121] width 255 height 85
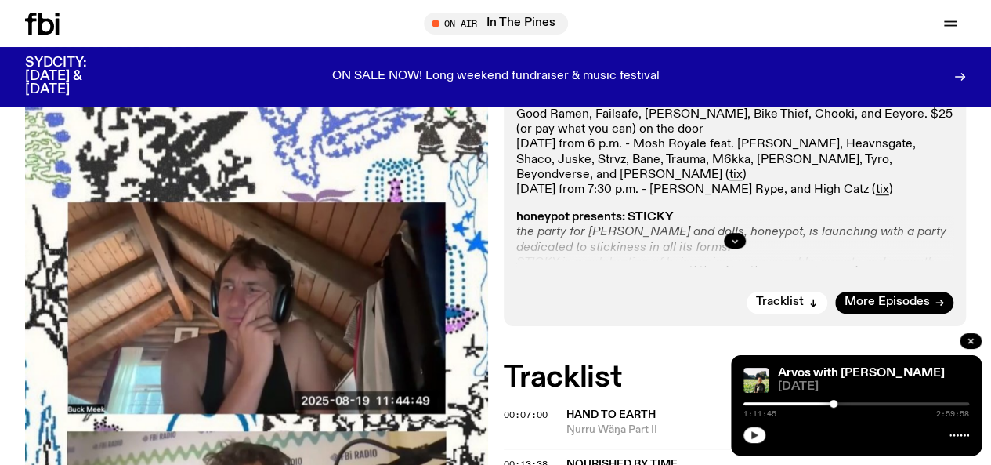
scroll to position [506, 0]
click at [733, 244] on icon "button" at bounding box center [734, 239] width 9 height 9
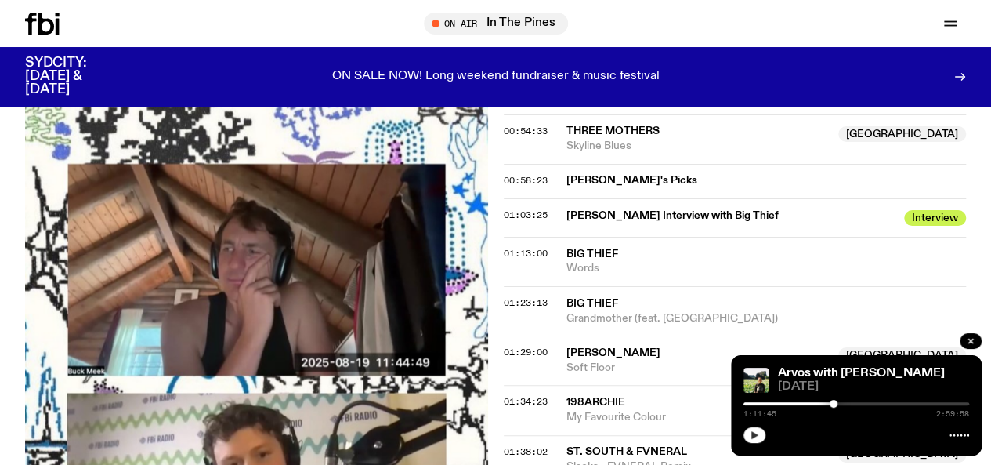
scroll to position [1574, 0]
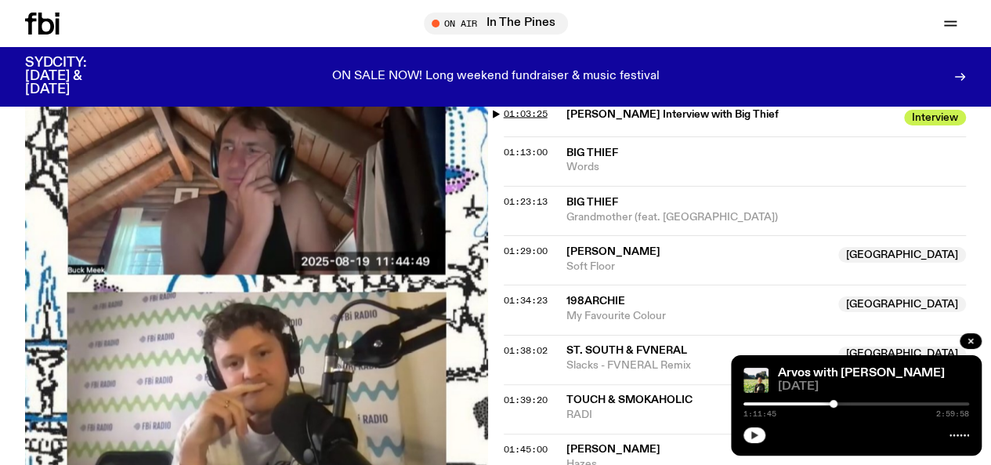
click at [508, 120] on span "01:03:25" at bounding box center [526, 113] width 44 height 13
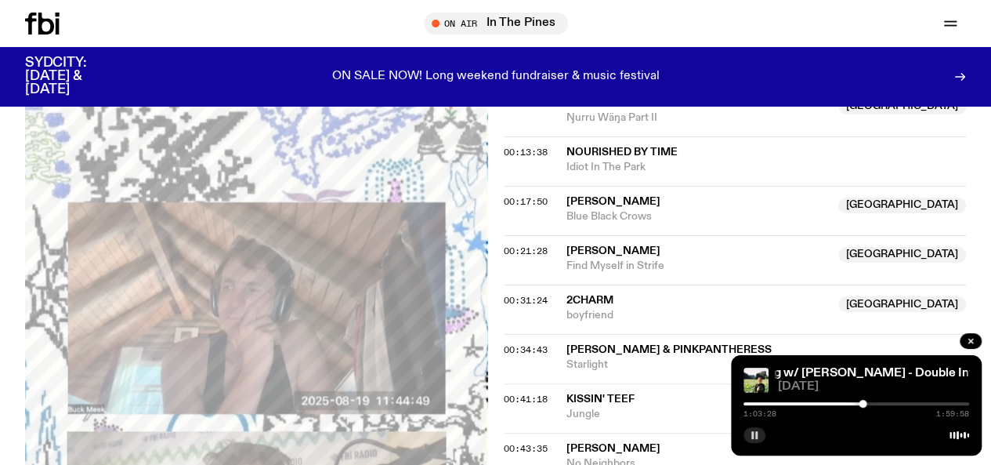
scroll to position [942, 0]
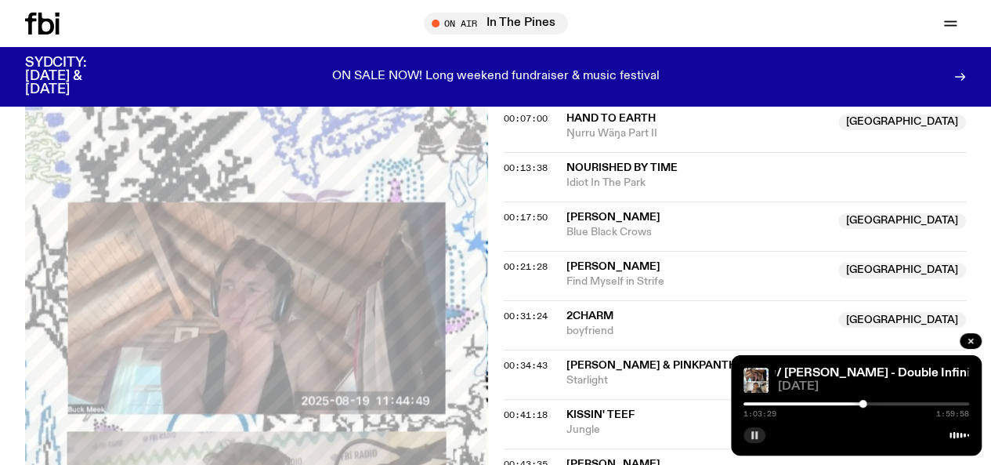
click at [55, 34] on div "Schedule Explore Read Volunteer Newsletter On Air In The Pines Tune in live On …" at bounding box center [495, 23] width 991 height 47
click at [34, 27] on icon at bounding box center [42, 24] width 34 height 22
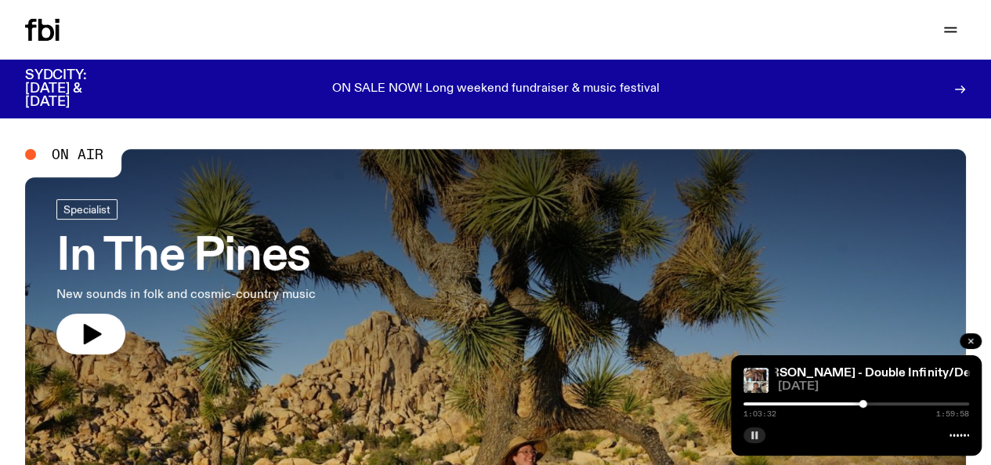
click at [973, 337] on icon "button" at bounding box center [970, 340] width 9 height 9
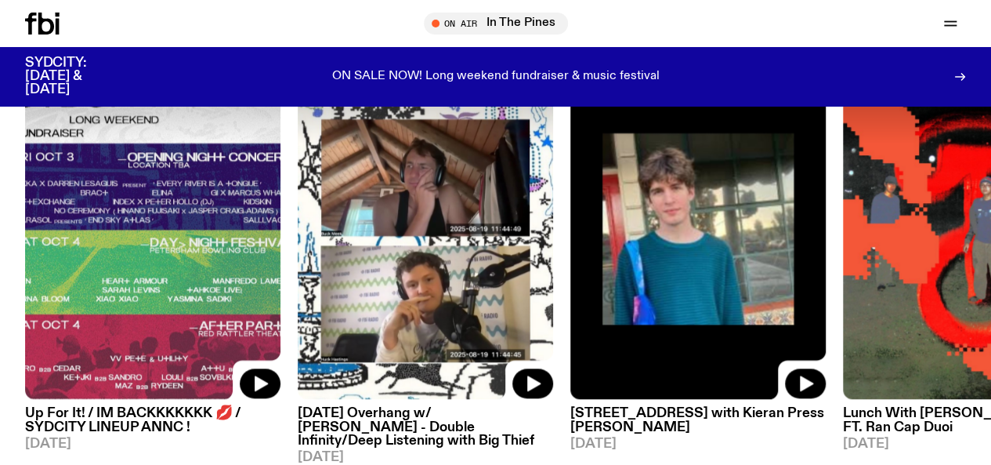
scroll to position [776, 0]
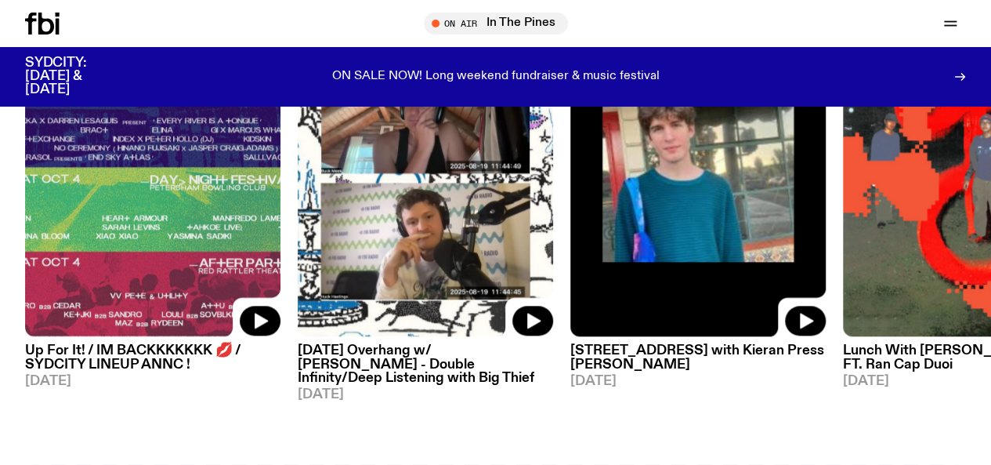
click at [454, 269] on img at bounding box center [425, 166] width 255 height 341
